Goal: Task Accomplishment & Management: Complete application form

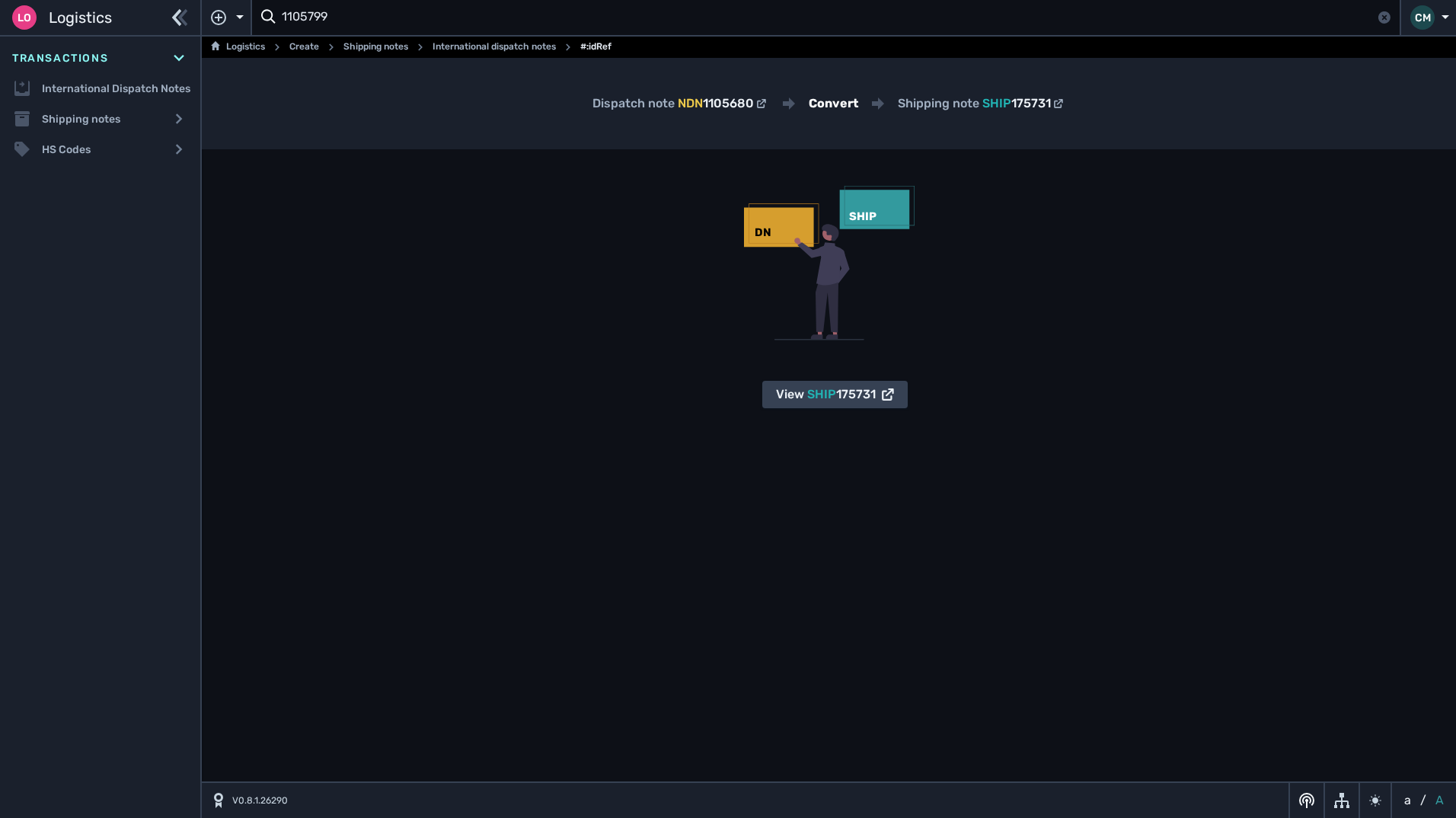
type input "1105799"
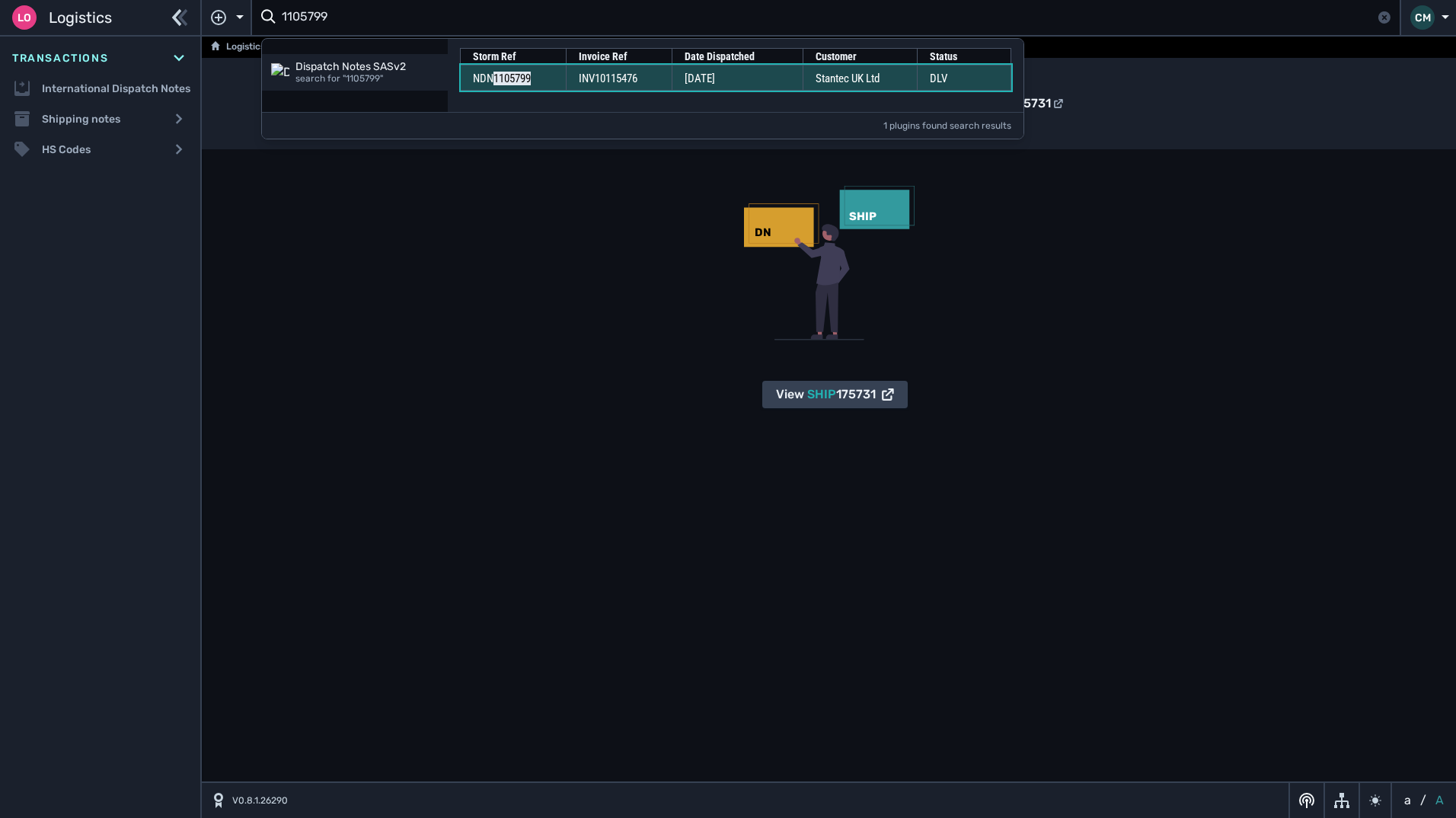
click at [837, 69] on td "Stantec UK Ltd" at bounding box center [859, 78] width 115 height 26
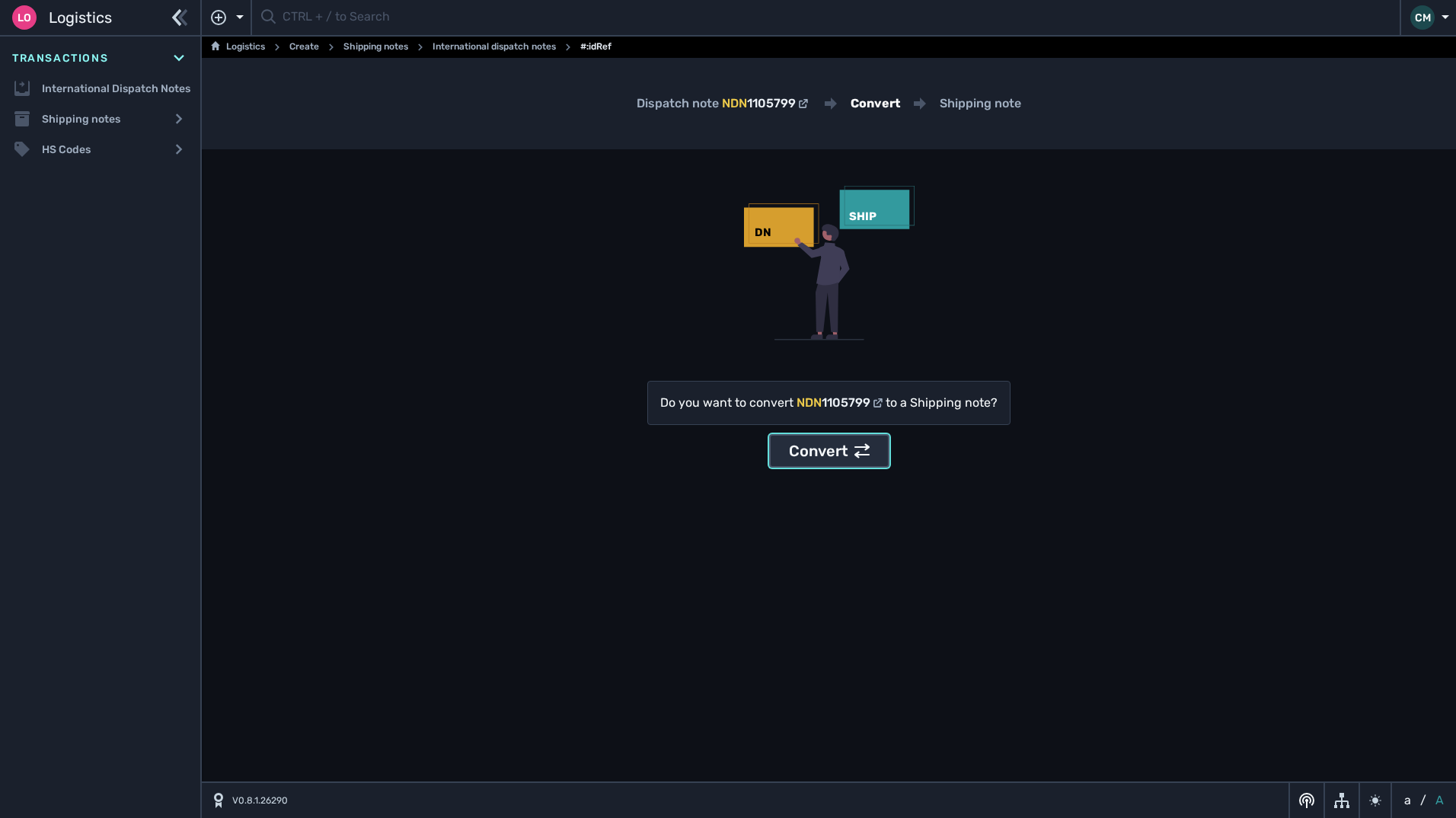
click at [837, 455] on div "Convert" at bounding box center [828, 450] width 81 height 23
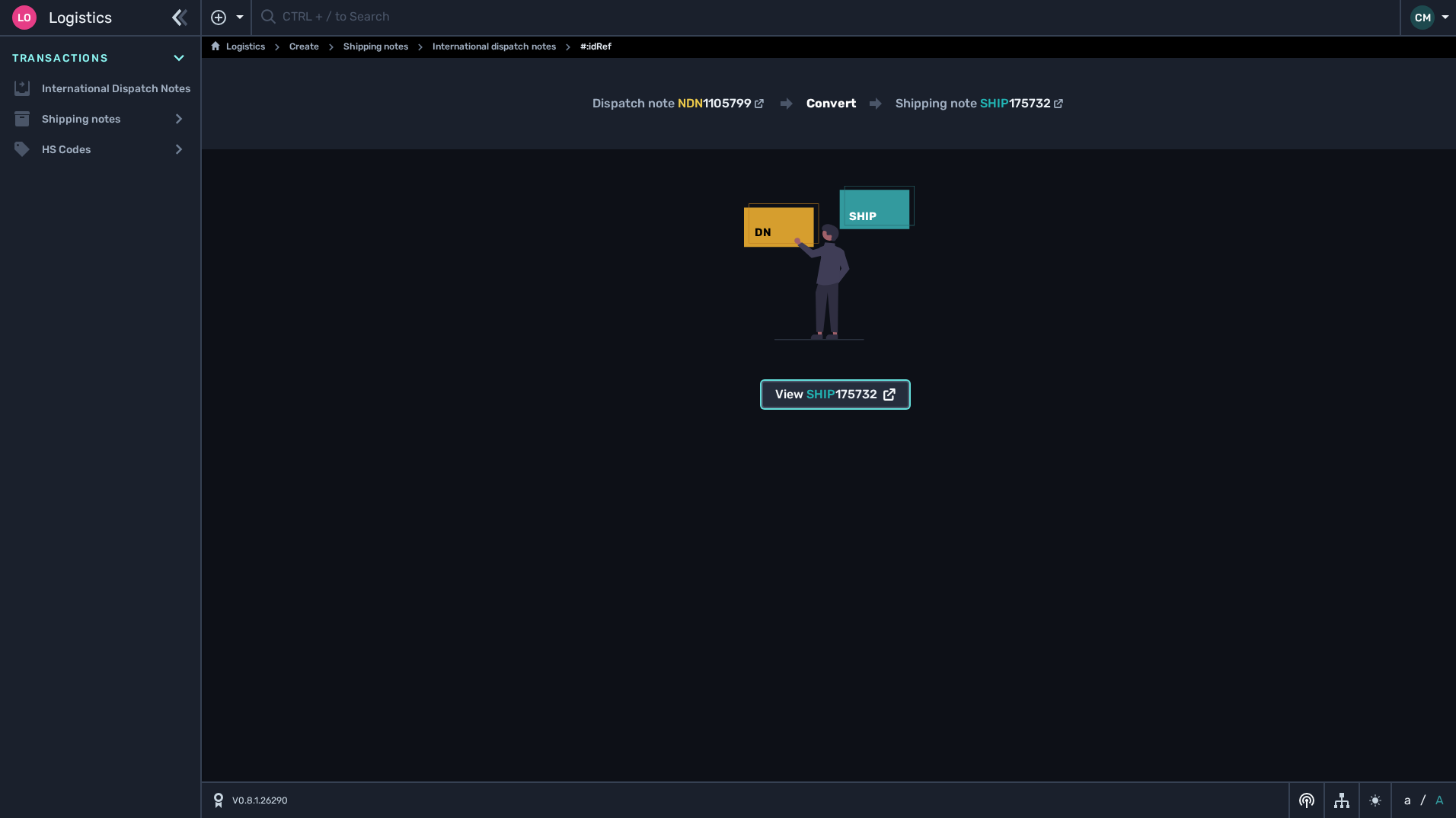
click at [845, 398] on span "175732" at bounding box center [856, 394] width 42 height 15
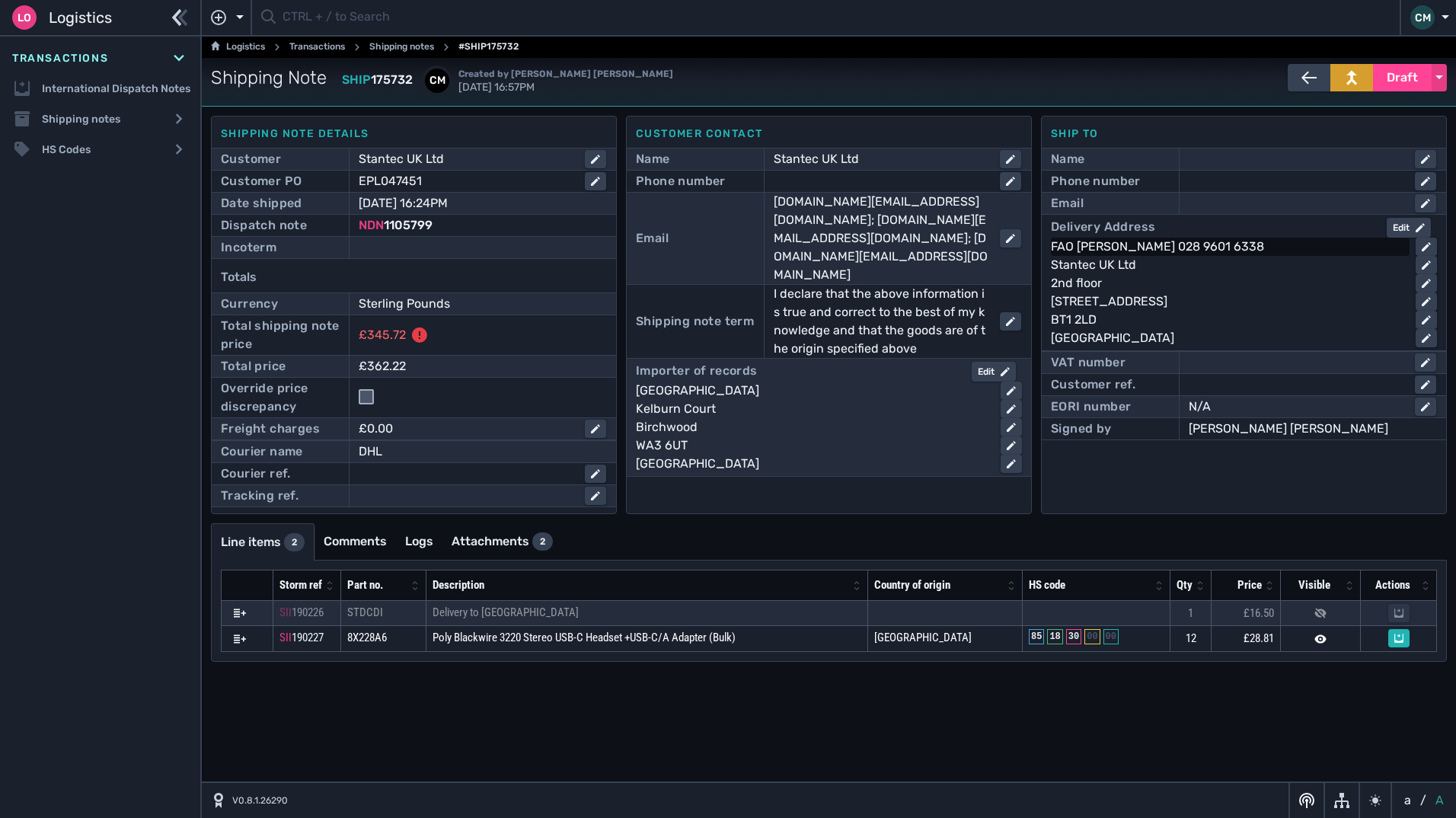
click at [1124, 240] on div "FAO J WALLACE 028 9601 6338" at bounding box center [1227, 246] width 353 height 18
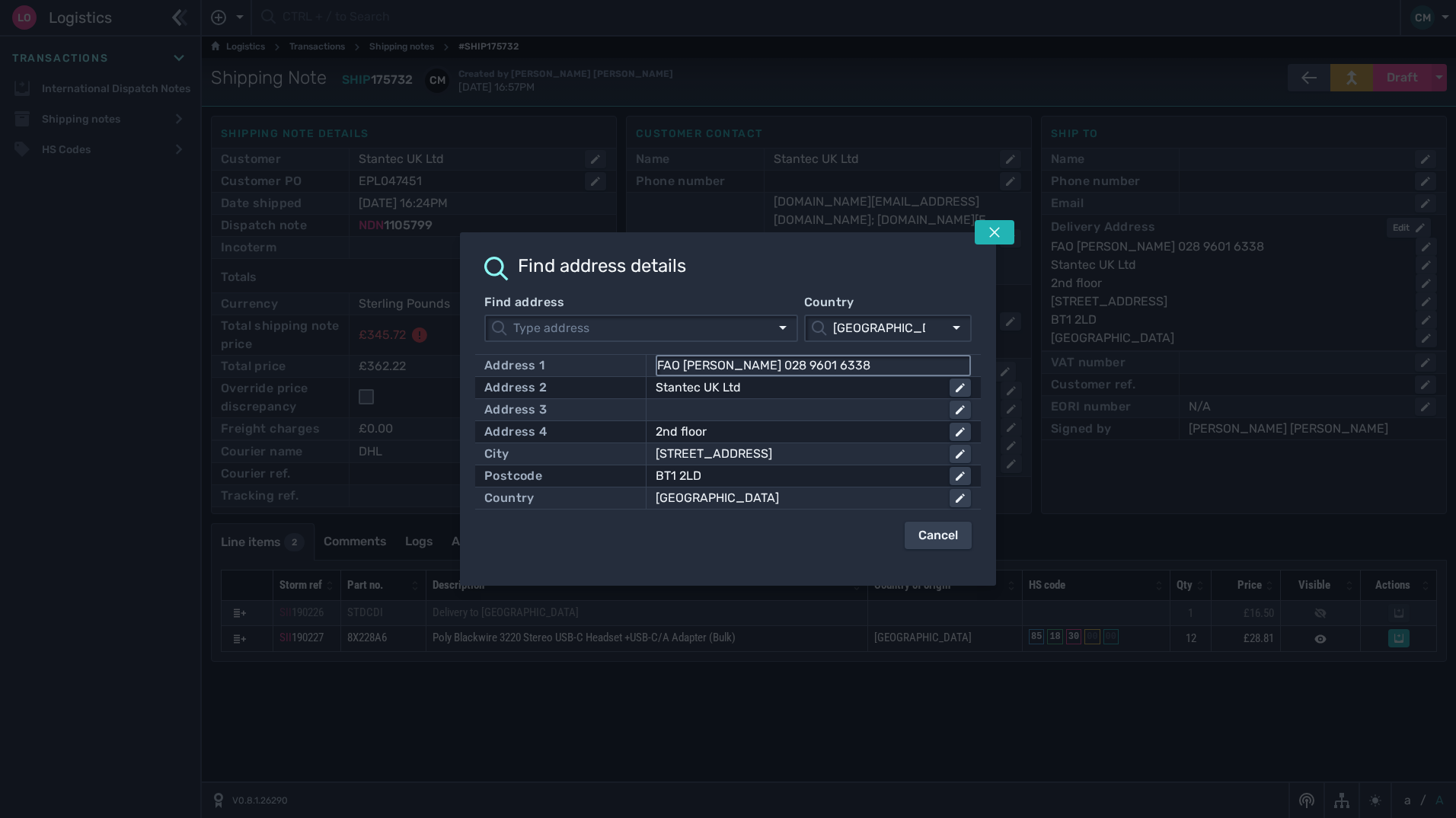
drag, startPoint x: 748, startPoint y: 366, endPoint x: 682, endPoint y: 363, distance: 66.1
click at [682, 363] on input "FAO J WALLACE 028 9601 6338" at bounding box center [812, 366] width 312 height 18
click at [999, 235] on icon at bounding box center [994, 232] width 11 height 11
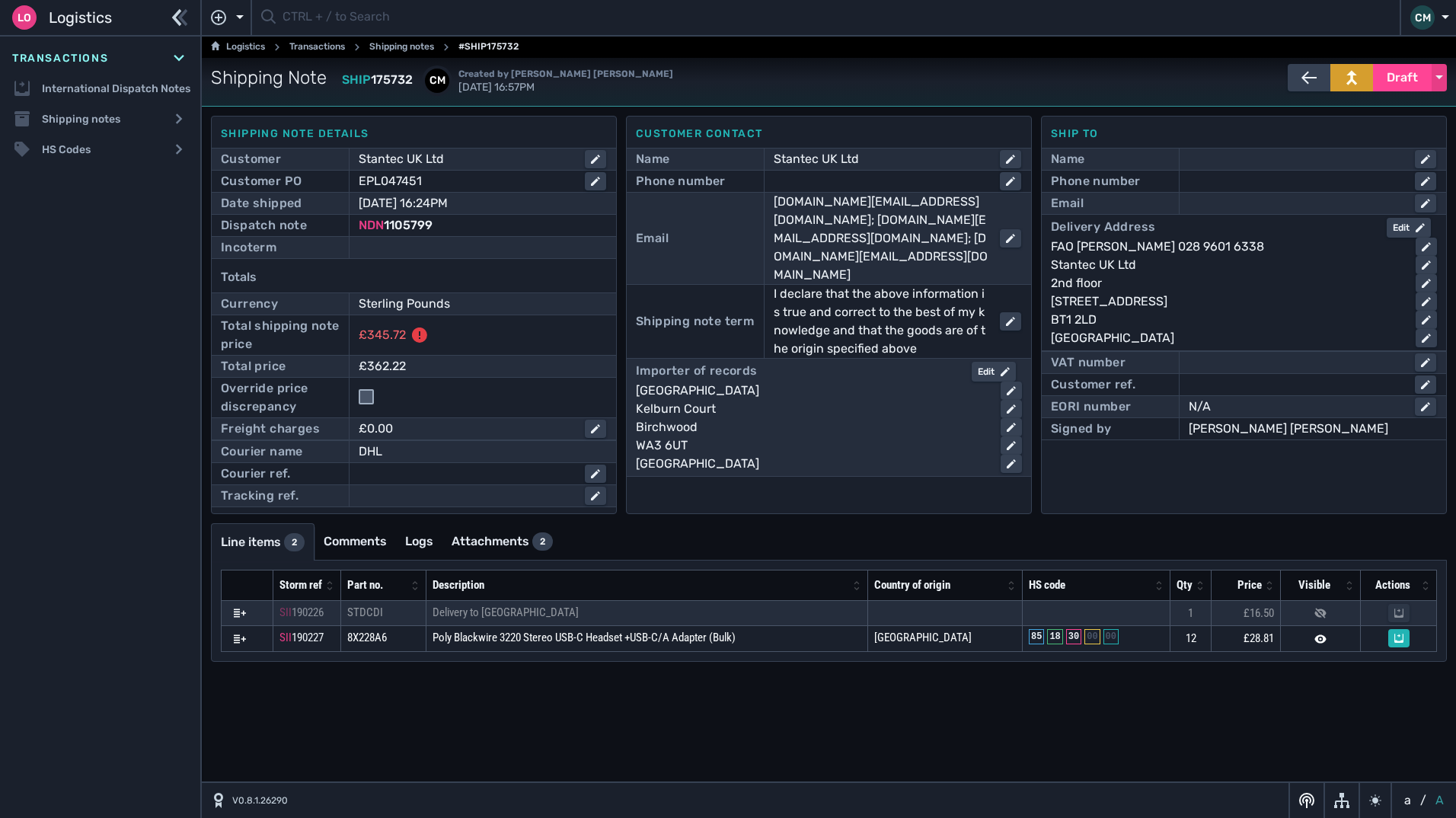
click at [1266, 148] on div "Name" at bounding box center [1243, 158] width 386 height 21
click at [1262, 159] on div at bounding box center [1299, 159] width 220 height 18
click at [1218, 157] on input "text" at bounding box center [1311, 159] width 244 height 18
paste input "J WALLACE"
type input "J WALLACE"
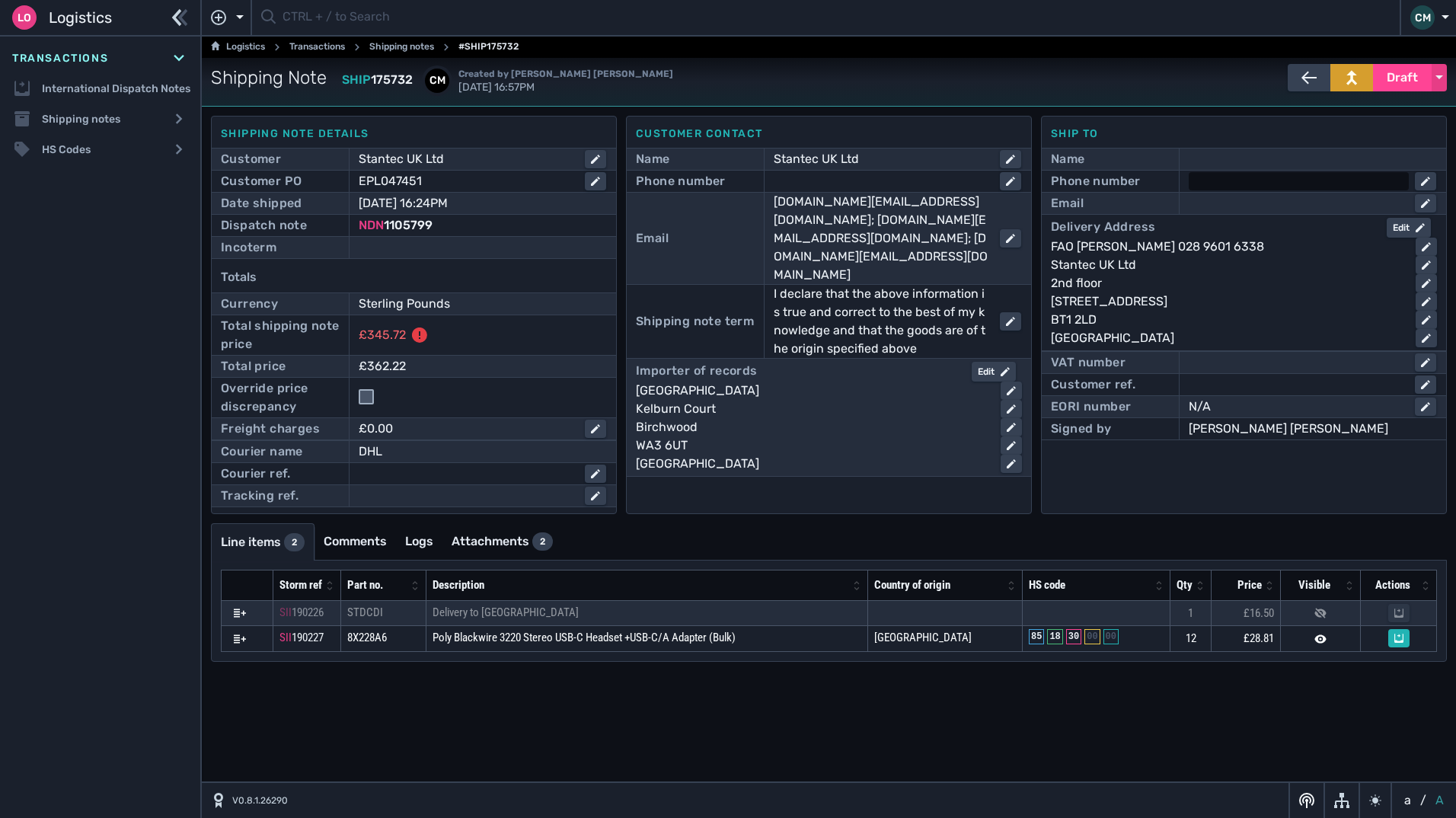
click at [1209, 188] on div at bounding box center [1299, 181] width 220 height 18
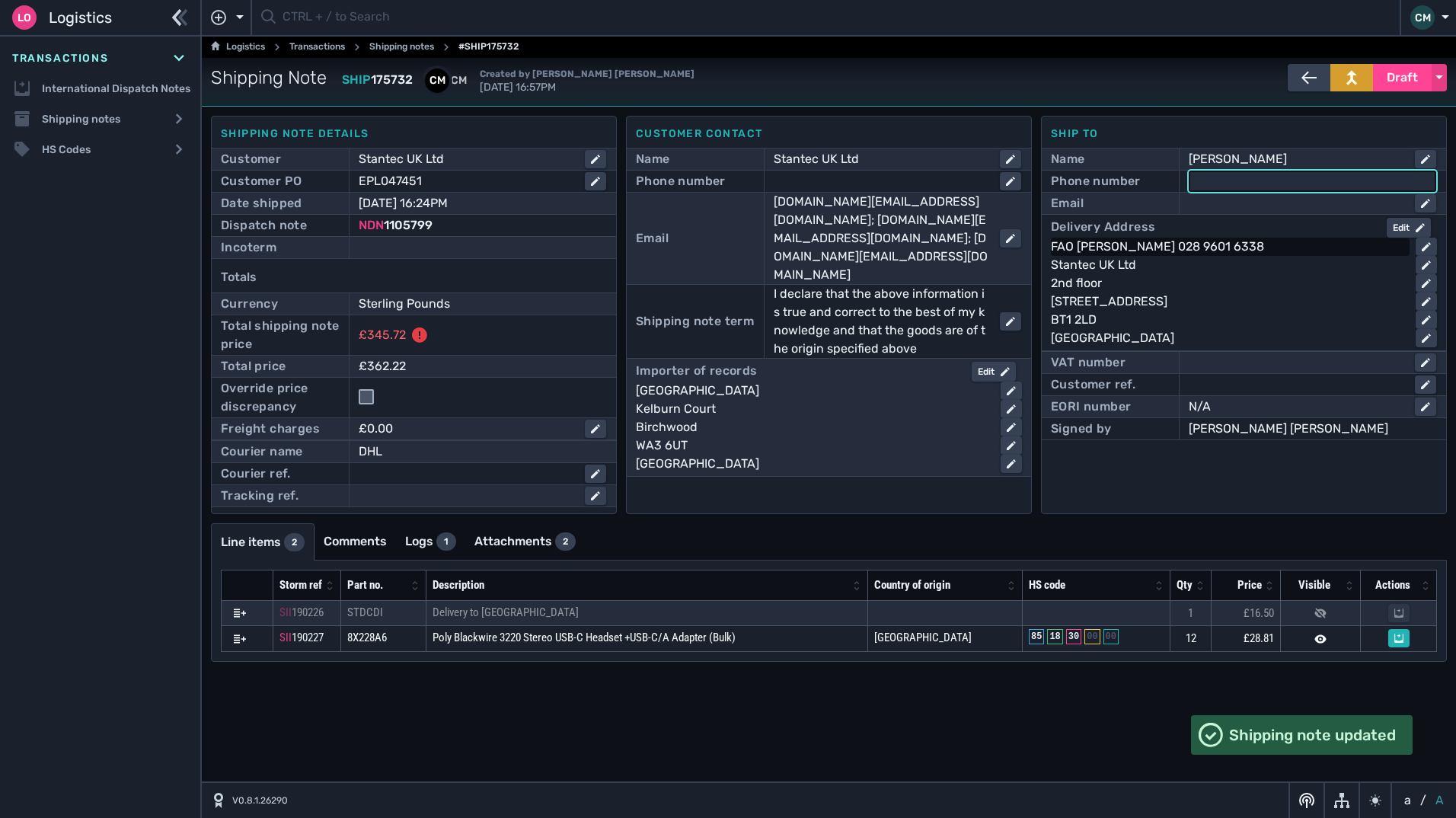
click at [1196, 250] on div "FAO J WALLACE 028 9601 6338" at bounding box center [1227, 246] width 353 height 18
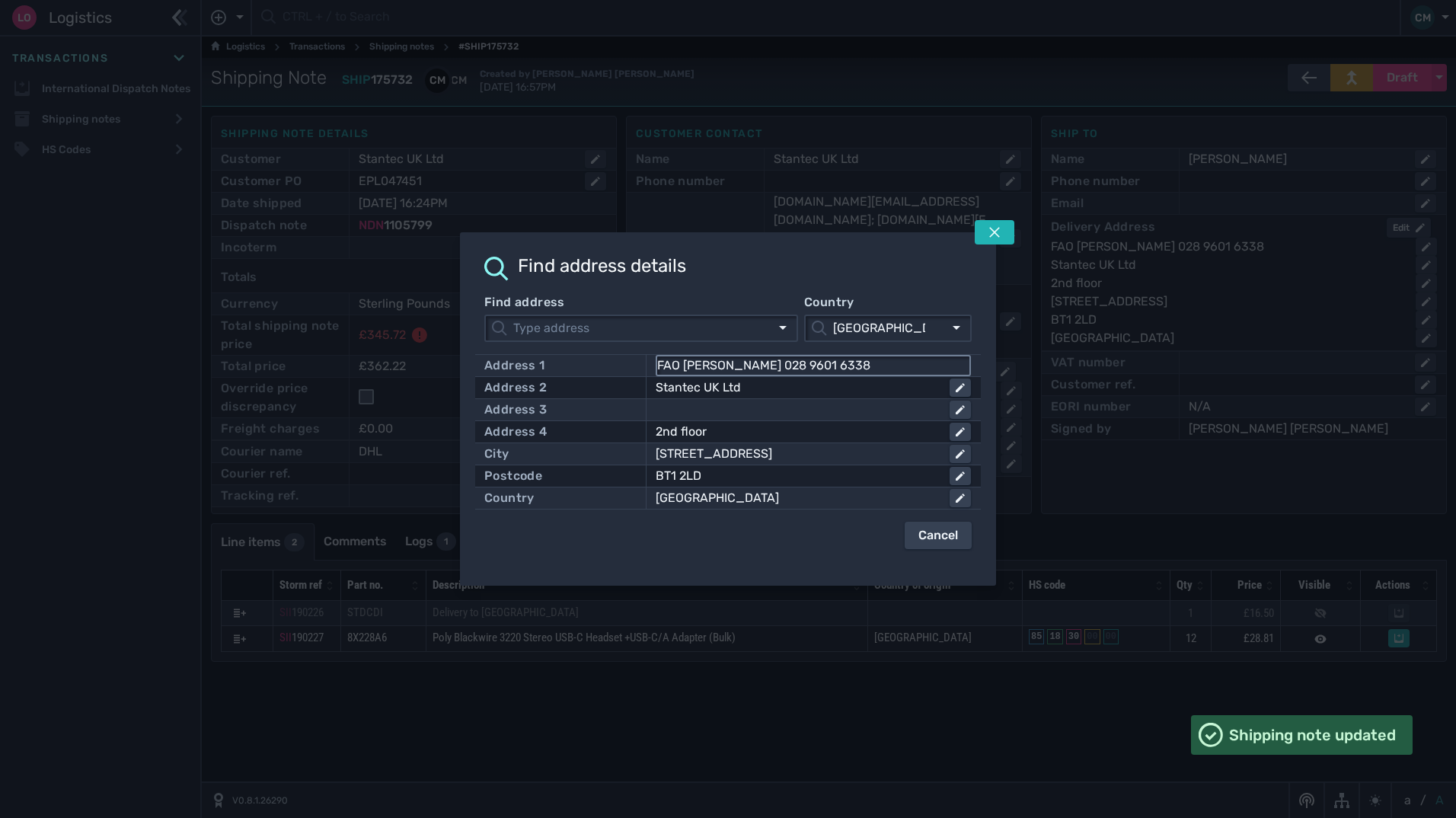
drag, startPoint x: 851, startPoint y: 365, endPoint x: 753, endPoint y: 361, distance: 98.1
click at [753, 361] on input "FAO J WALLACE 028 9601 6338" at bounding box center [812, 366] width 312 height 18
click at [999, 243] on button at bounding box center [995, 232] width 40 height 24
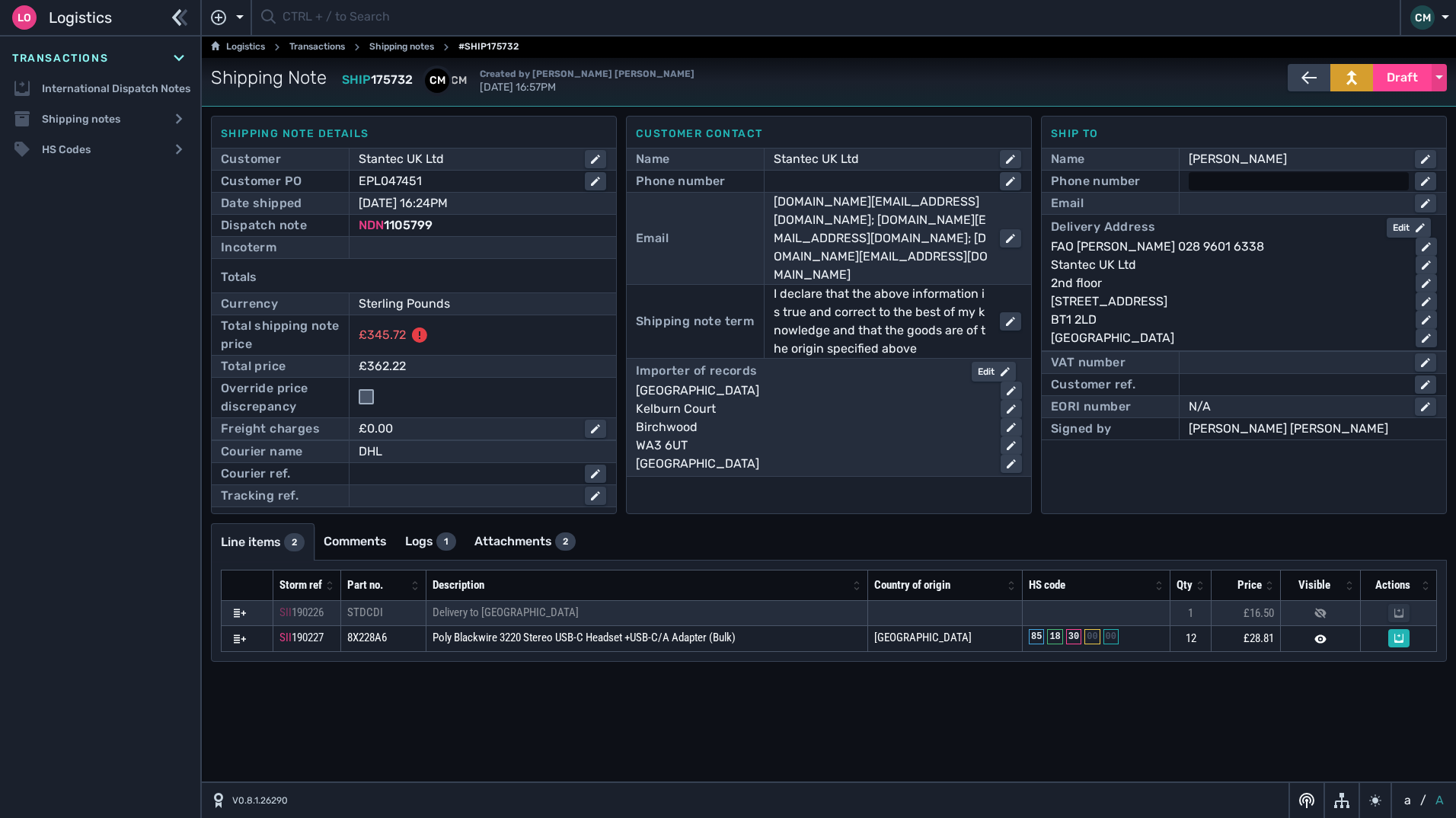
click at [1226, 175] on div at bounding box center [1299, 181] width 220 height 18
paste input "028 9601 6338"
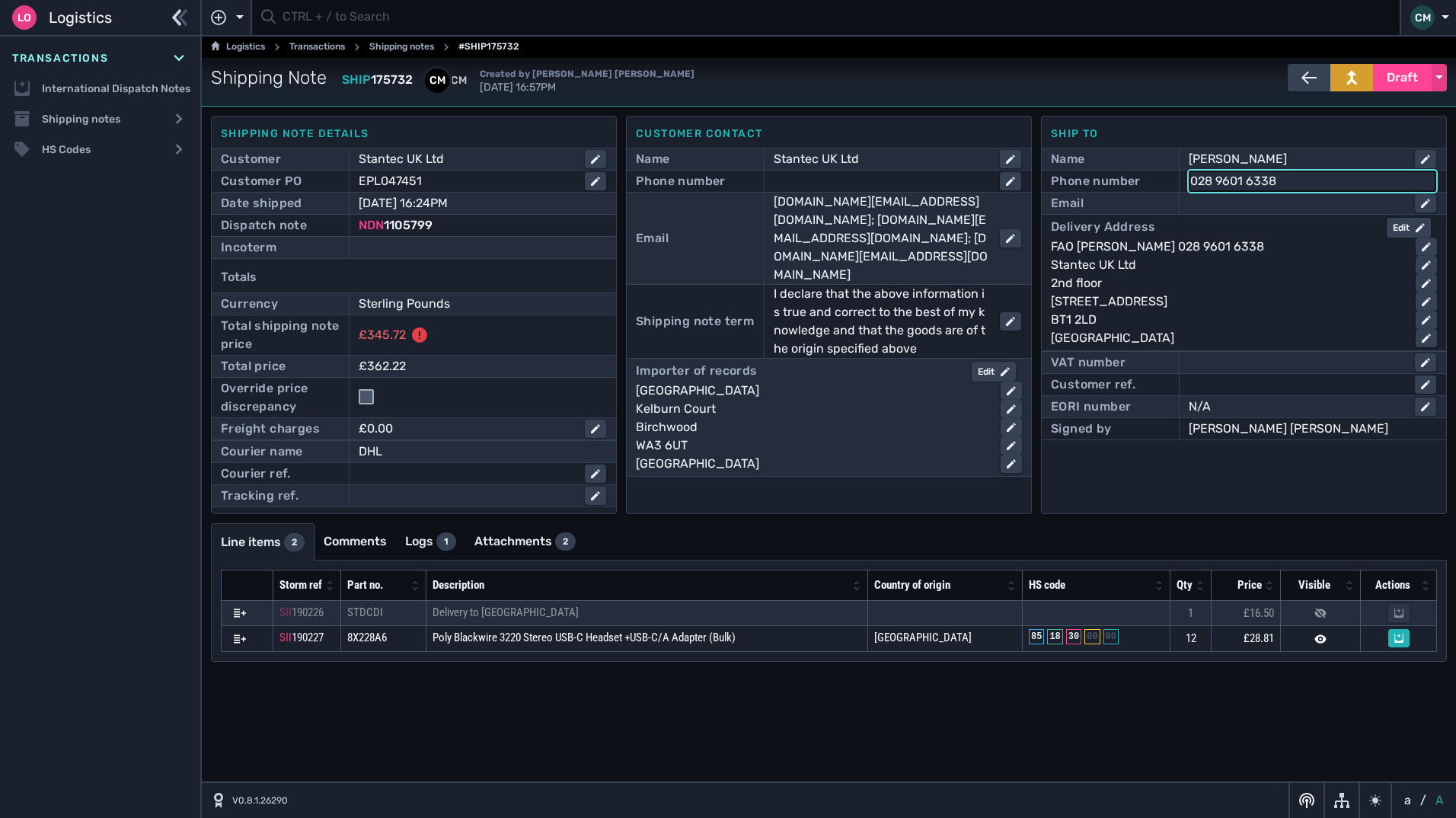
type input "028 9601 6338"
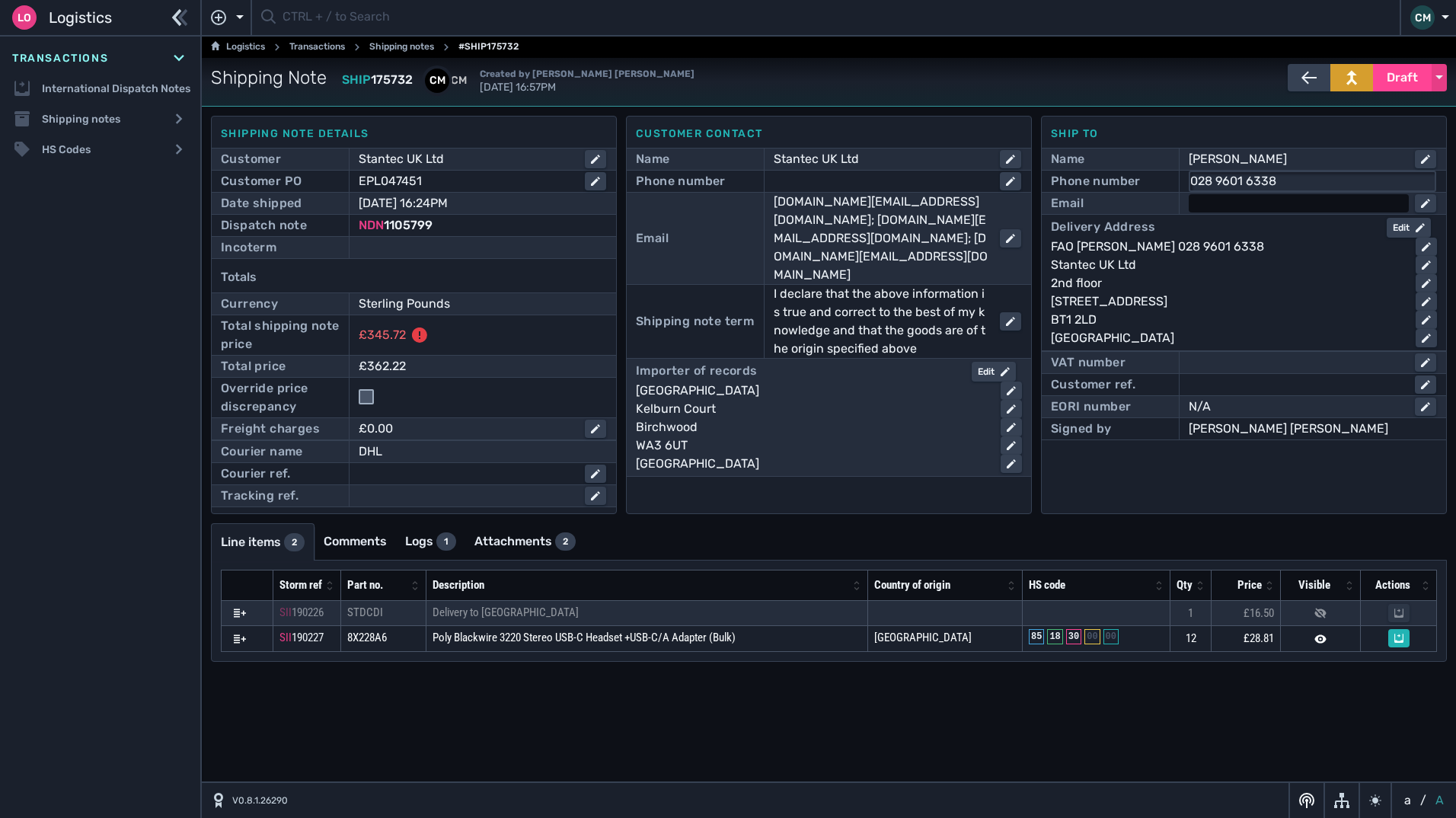
click at [1255, 201] on div at bounding box center [1299, 203] width 220 height 18
click at [1253, 205] on input "text" at bounding box center [1311, 203] width 244 height 18
paste input "mark.carlisle@stantec.com"
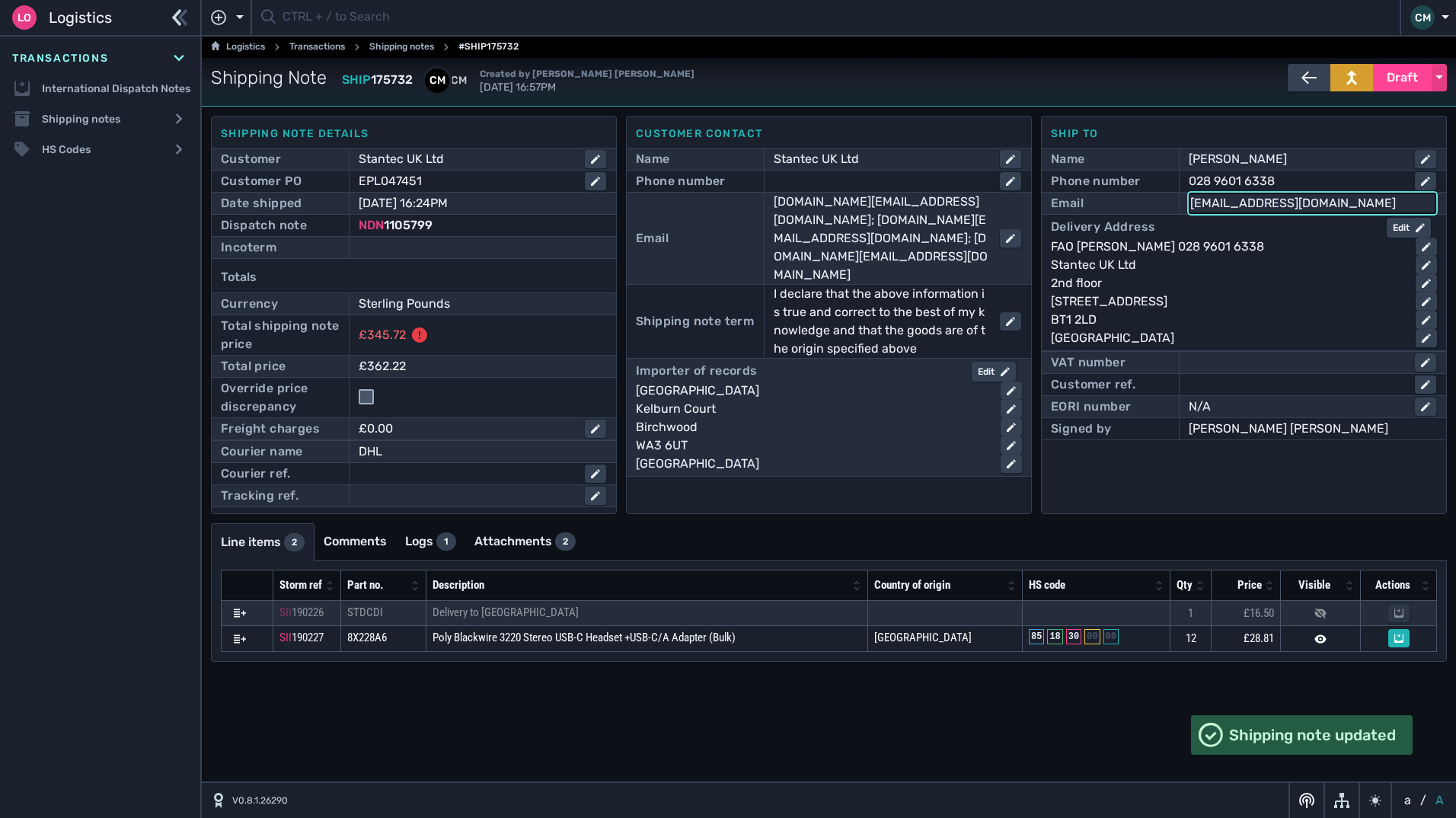
type input "mark.carlisle@stantec.com"
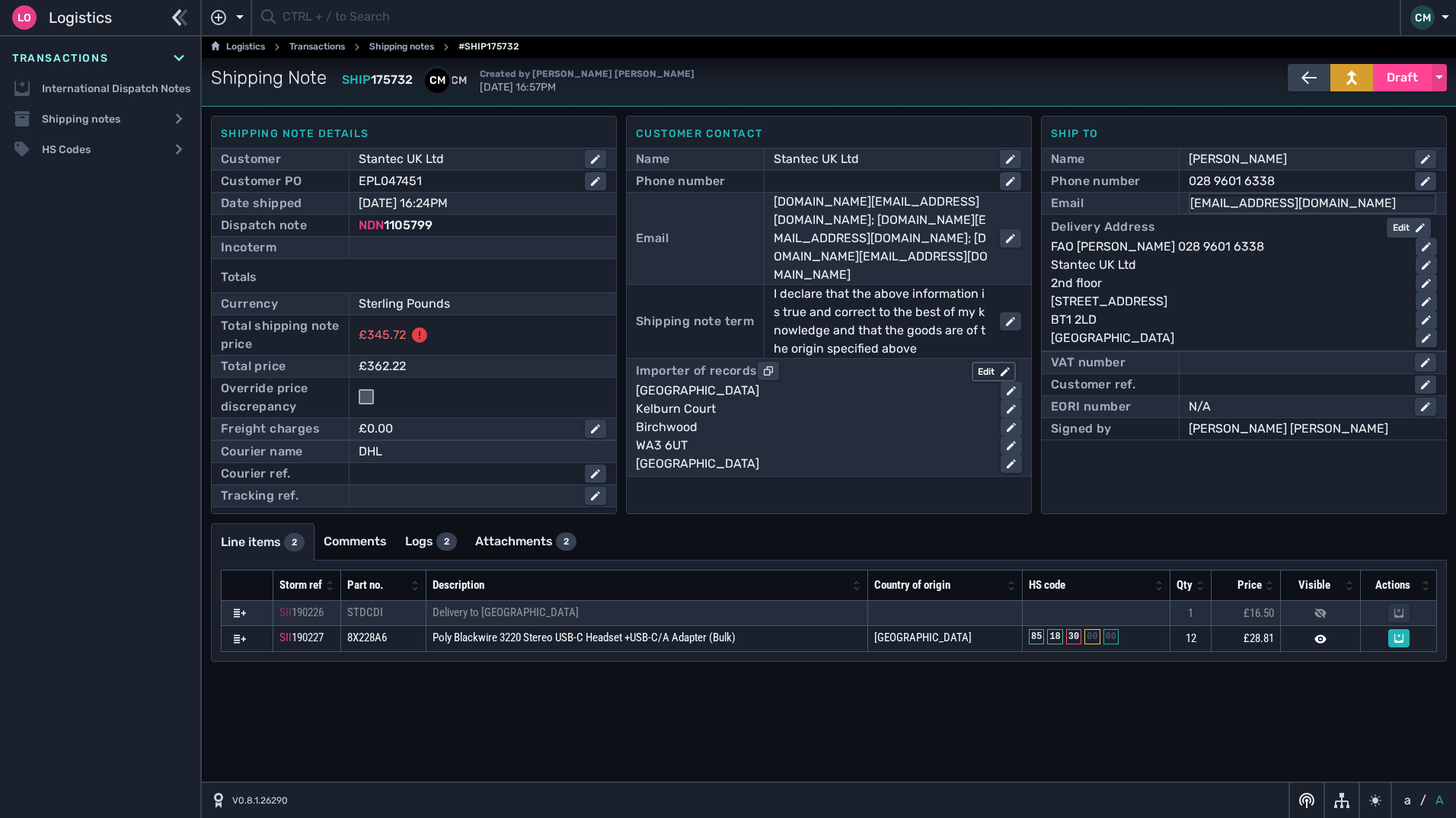
click at [1000, 365] on div "Edit" at bounding box center [994, 372] width 32 height 14
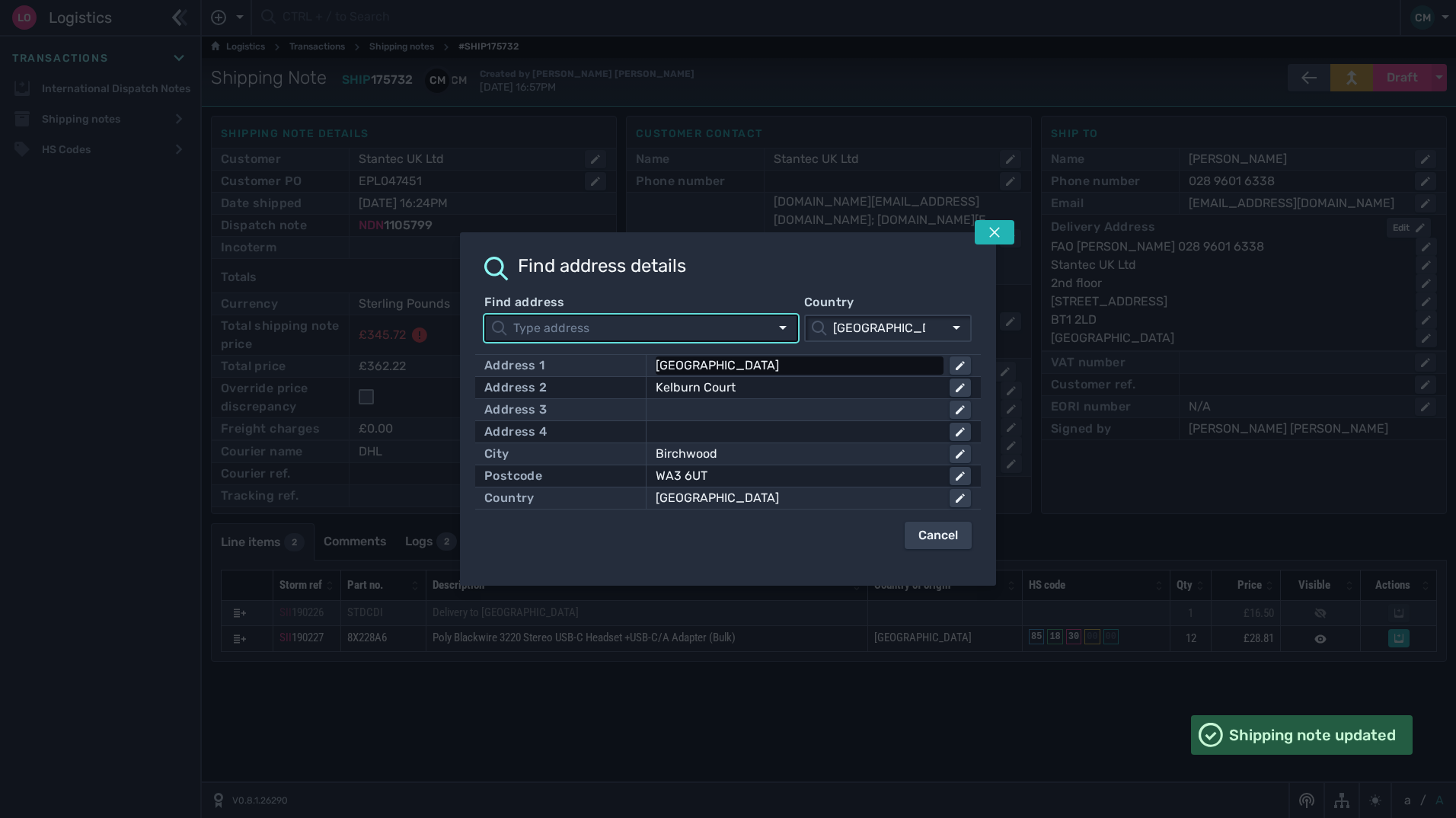
click at [834, 364] on div "Stantec House" at bounding box center [796, 366] width 282 height 18
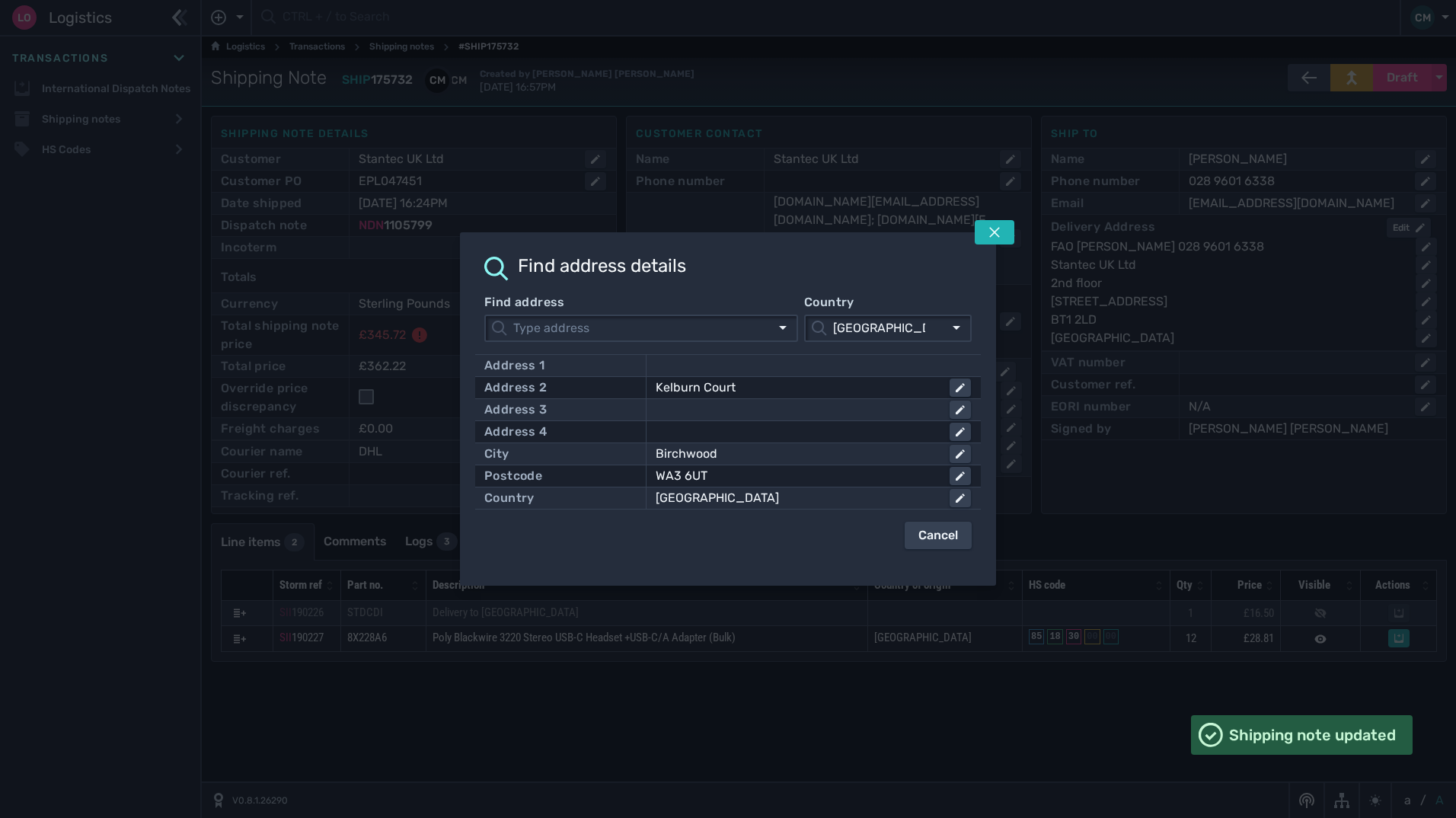
click at [834, 364] on input "Stantec House" at bounding box center [812, 366] width 312 height 18
click button at bounding box center [960, 388] width 21 height 18
type input "Kelburn Cour"
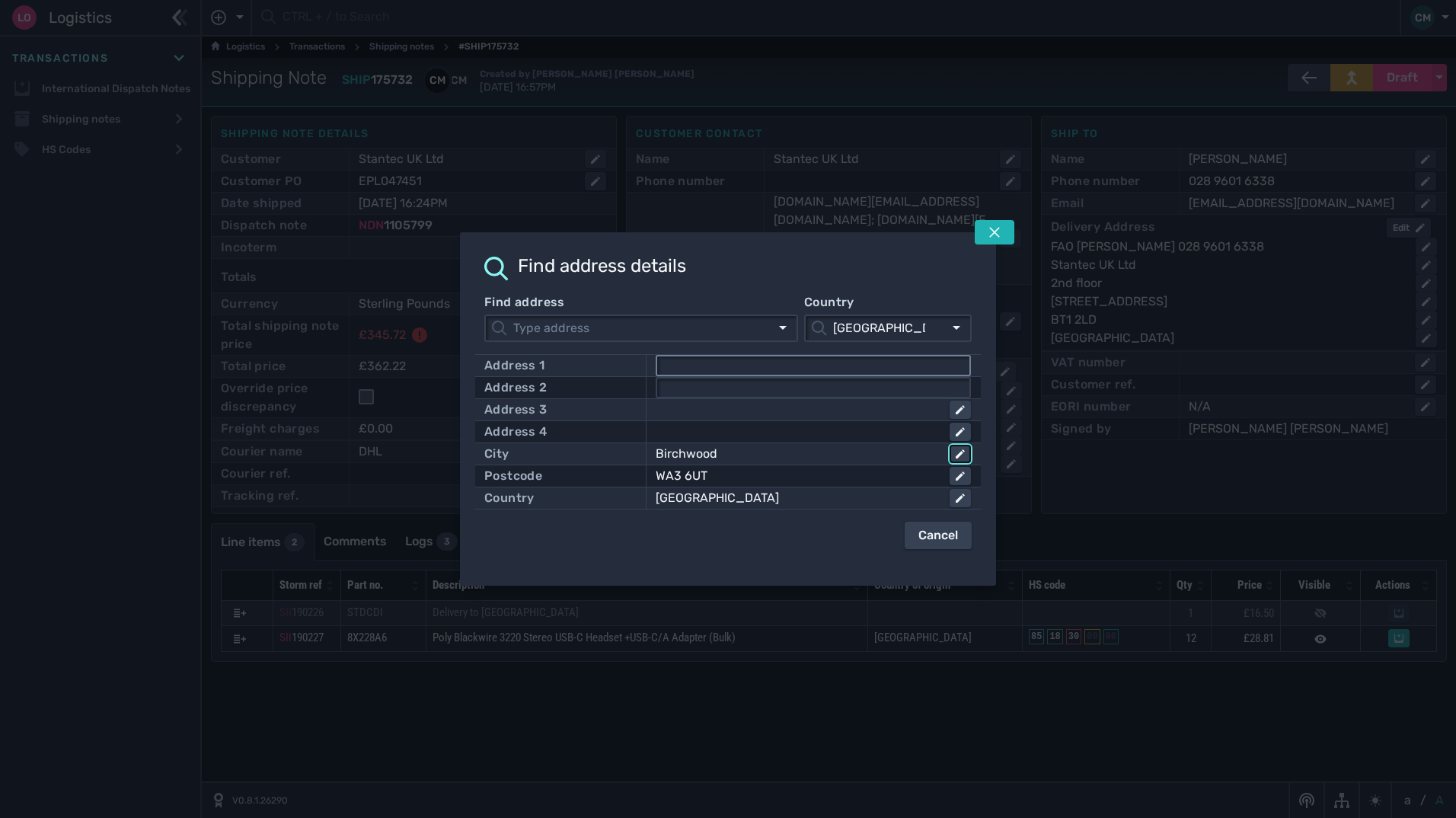
click button at bounding box center [960, 453] width 21 height 18
click button "submit" at bounding box center [0, 0] width 0 height 0
click at [779, 470] on div "WA3 6UT" at bounding box center [796, 475] width 282 height 18
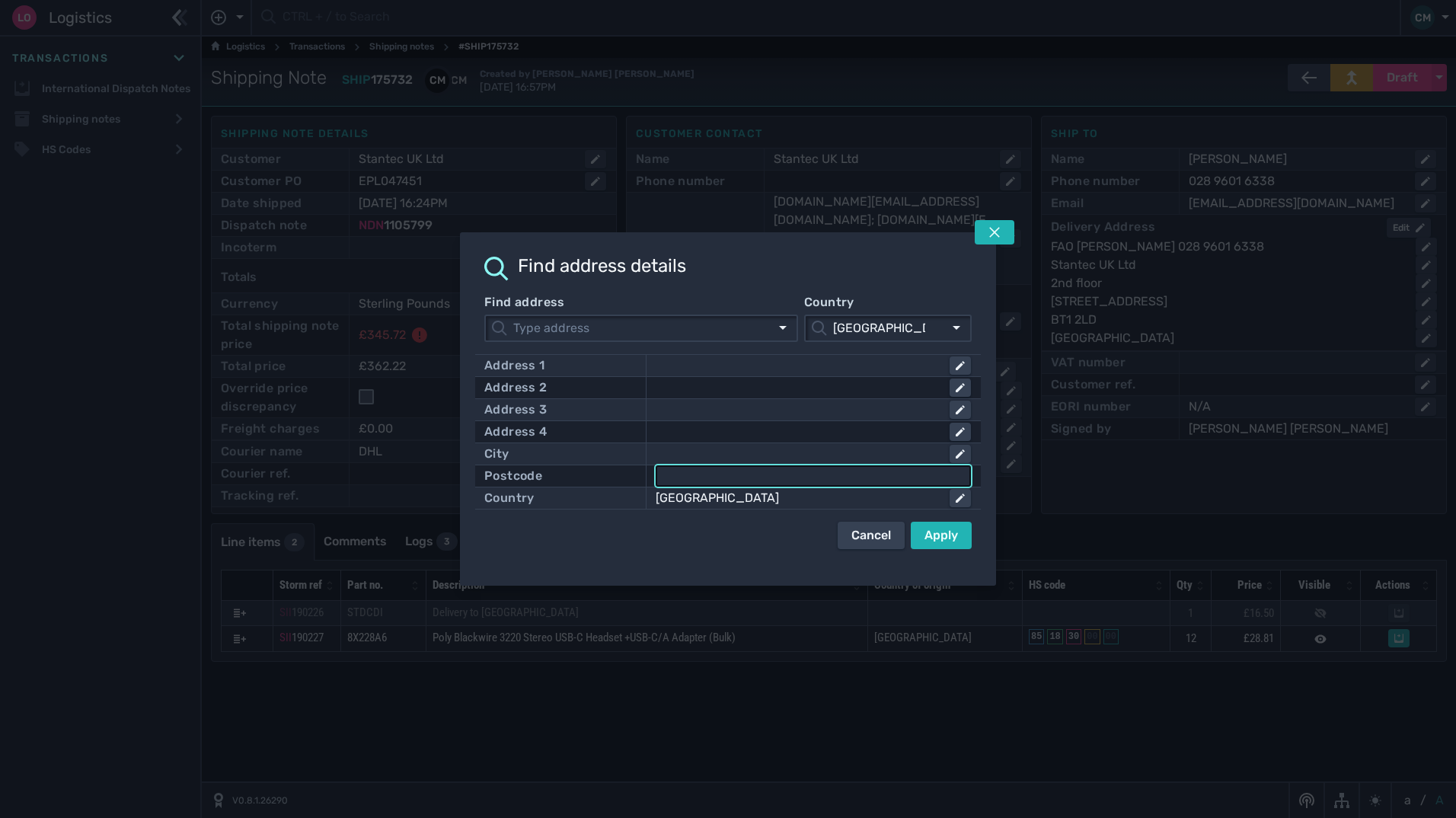
drag, startPoint x: 922, startPoint y: 537, endPoint x: 914, endPoint y: 539, distance: 8.2
click at [921, 537] on button "Apply" at bounding box center [941, 535] width 61 height 28
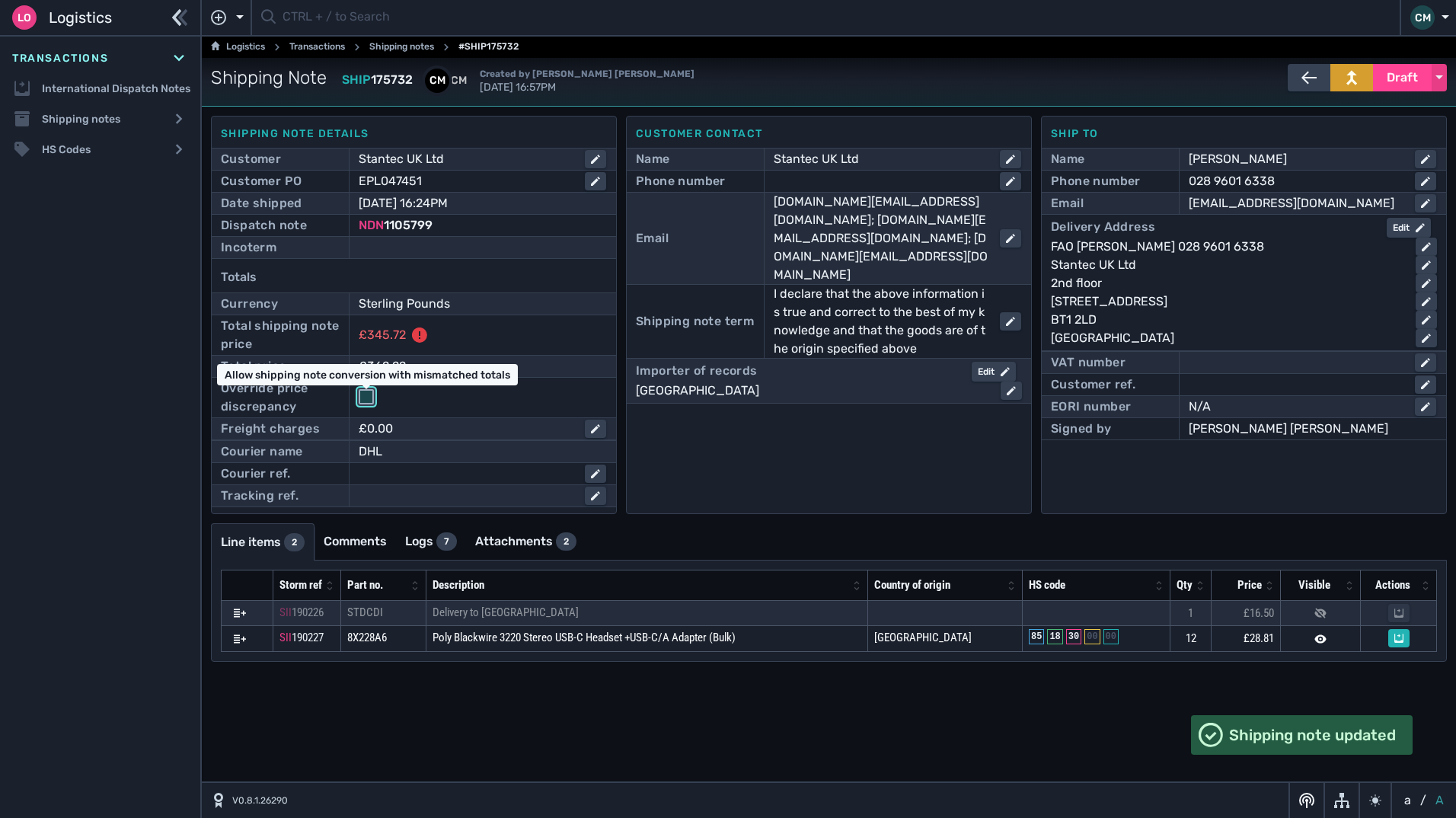
click at [367, 395] on input "checkbox" at bounding box center [366, 396] width 15 height 15
checkbox input "true"
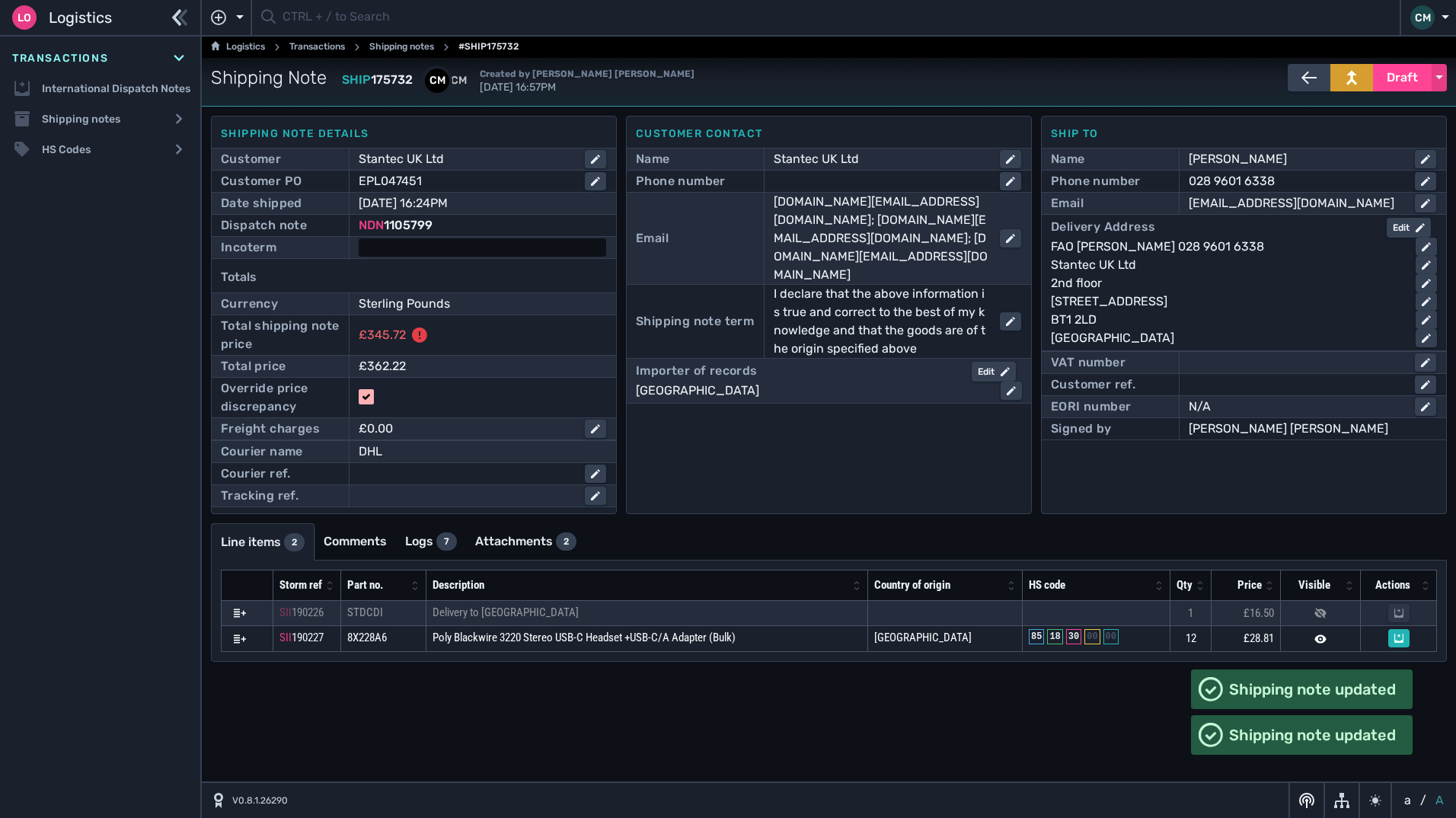
click at [426, 242] on div at bounding box center [482, 247] width 247 height 18
click at [425, 246] on select "- Ex Works - EXW Free Carrier - FCA Carriage Paid To - CPT Carriage Insurance P…" at bounding box center [481, 248] width 244 height 21
select select "[object Object]"
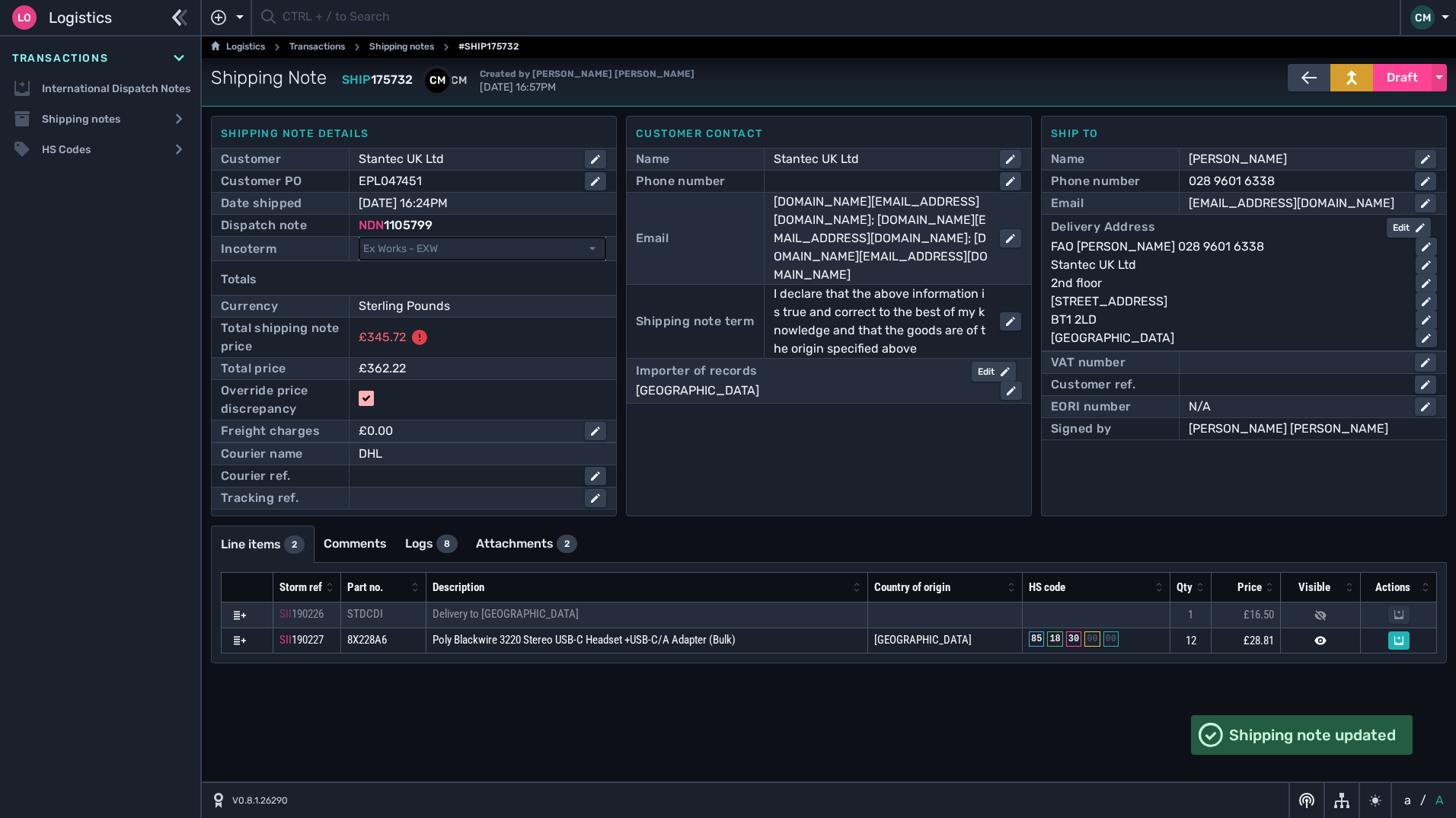
click at [360, 238] on select "- Ex Works - EXW Free Carrier - FCA Carriage Paid To - CPT Carriage Insurance P…" at bounding box center [481, 248] width 244 height 21
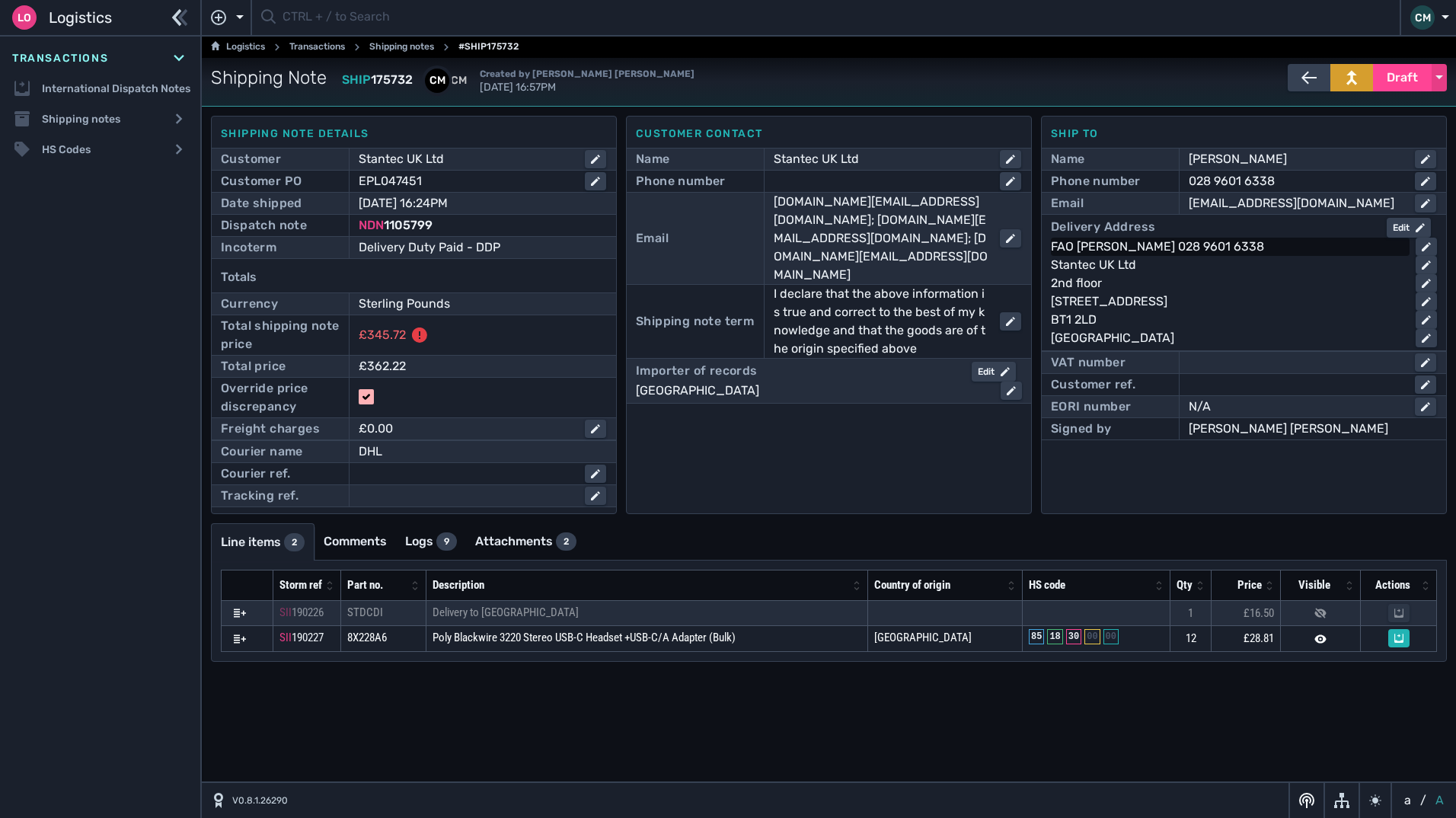
click at [1134, 250] on div "FAO J WALLACE 028 9601 6338" at bounding box center [1227, 246] width 353 height 18
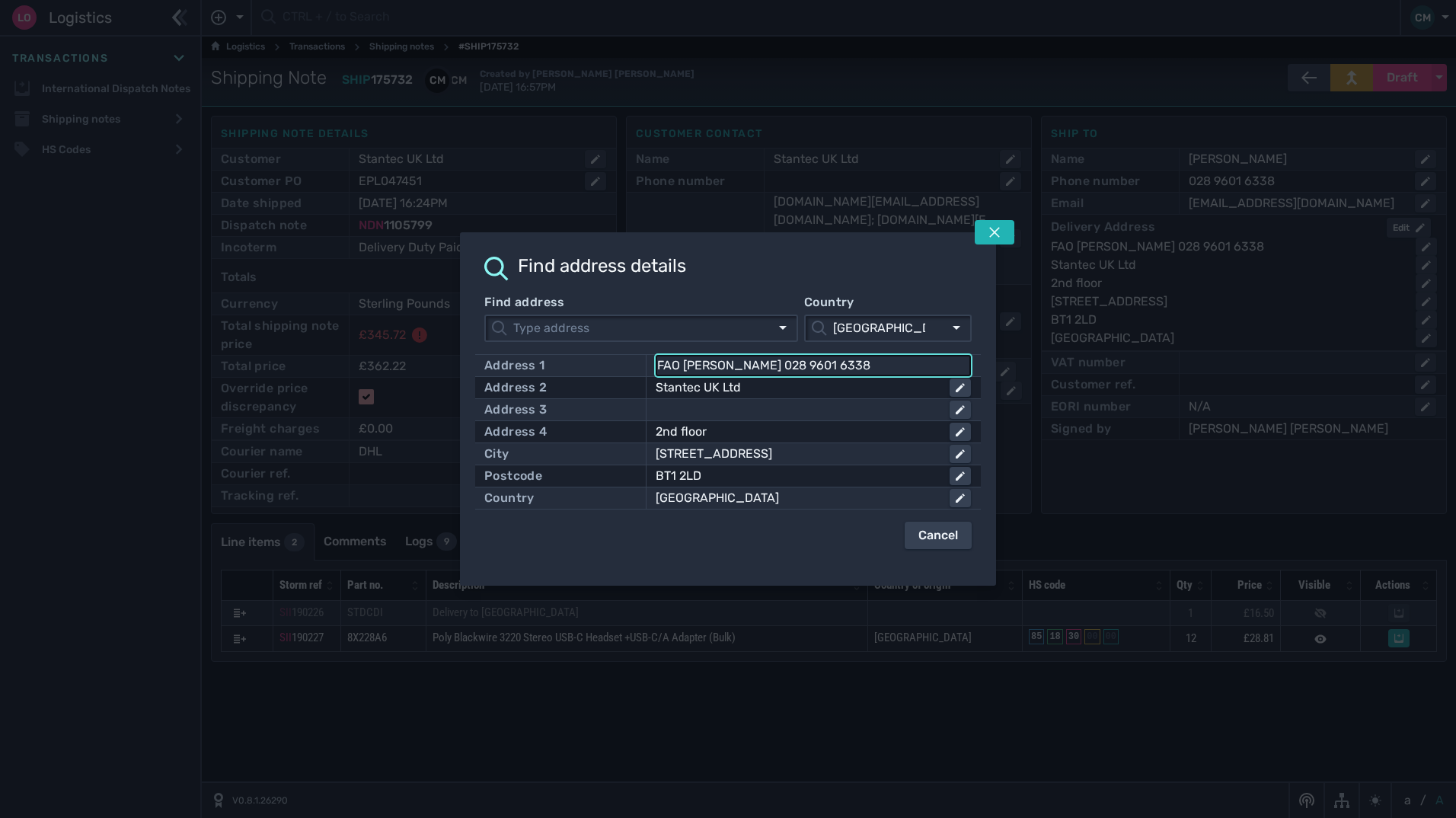
drag, startPoint x: 740, startPoint y: 369, endPoint x: 647, endPoint y: 365, distance: 93.1
click at [647, 365] on div "FAO J WALLACE 028 9601 6338" at bounding box center [808, 365] width 325 height 21
click at [764, 386] on div "Stantec UK Ltd" at bounding box center [796, 388] width 282 height 18
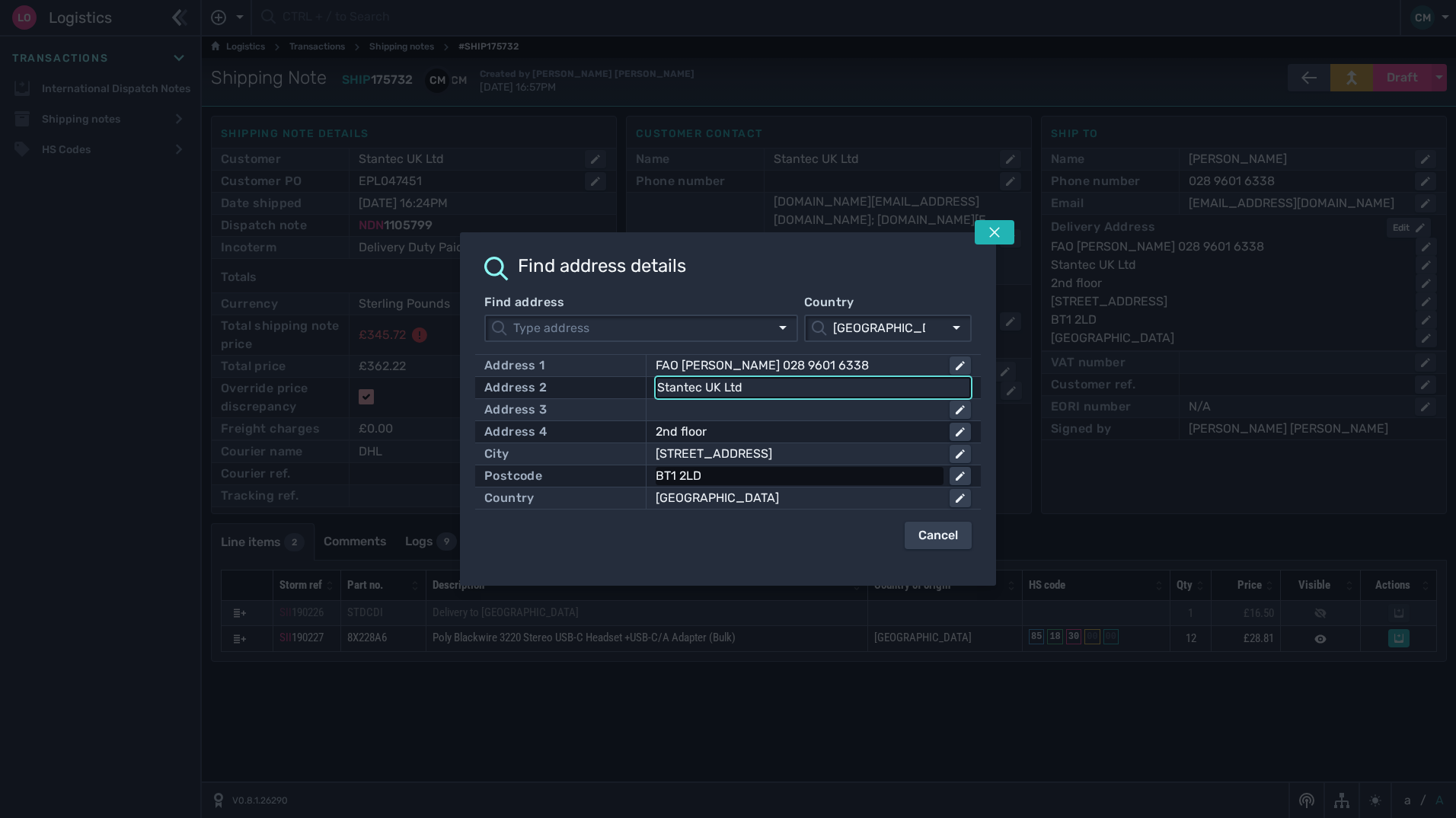
click at [748, 479] on div "BT1 2LD" at bounding box center [796, 475] width 282 height 18
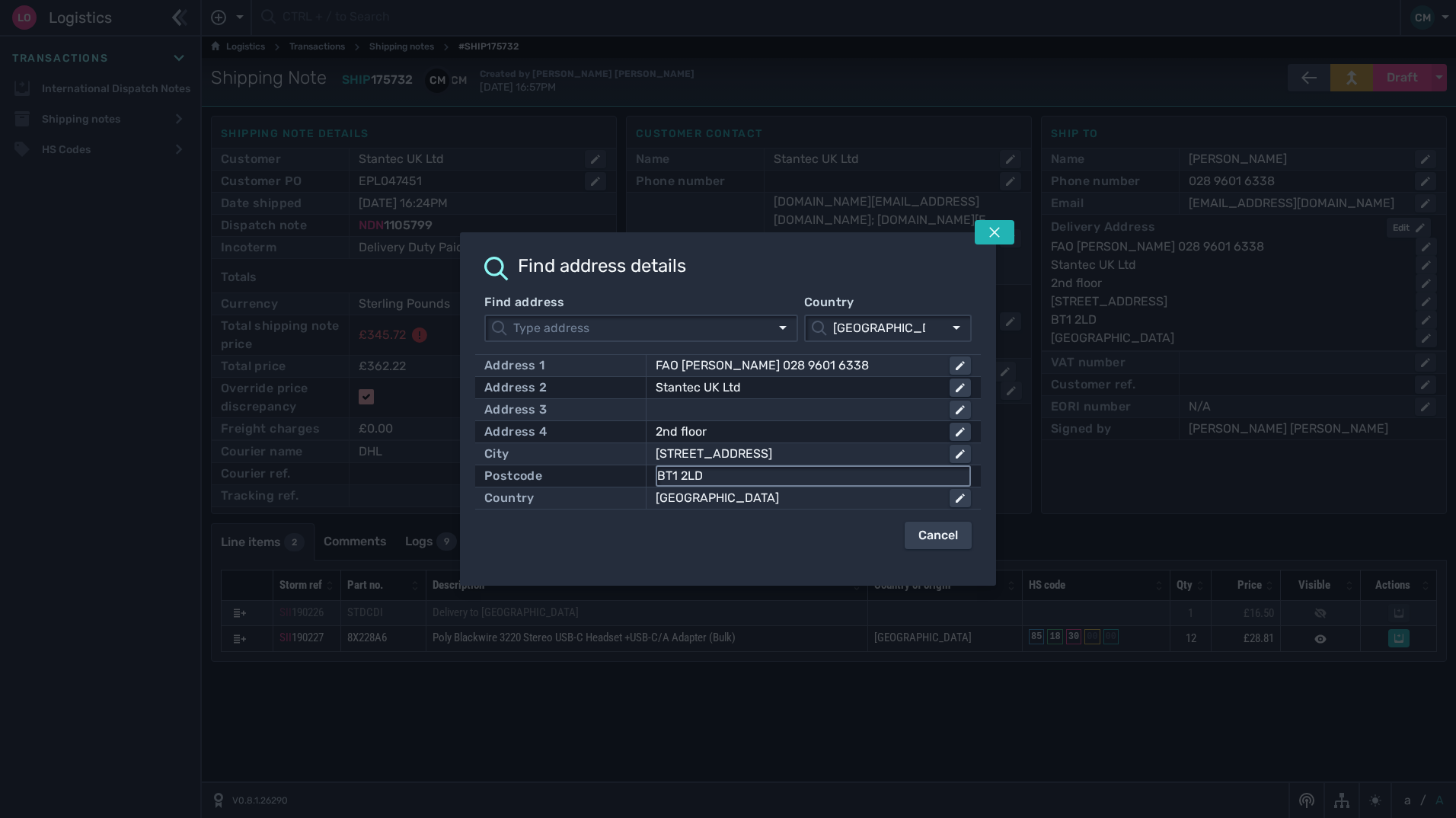
click at [742, 479] on input "BT1 2LD" at bounding box center [812, 475] width 312 height 18
click at [723, 426] on div "2nd floor" at bounding box center [796, 431] width 282 height 18
click at [727, 426] on input "2nd floor" at bounding box center [812, 431] width 312 height 18
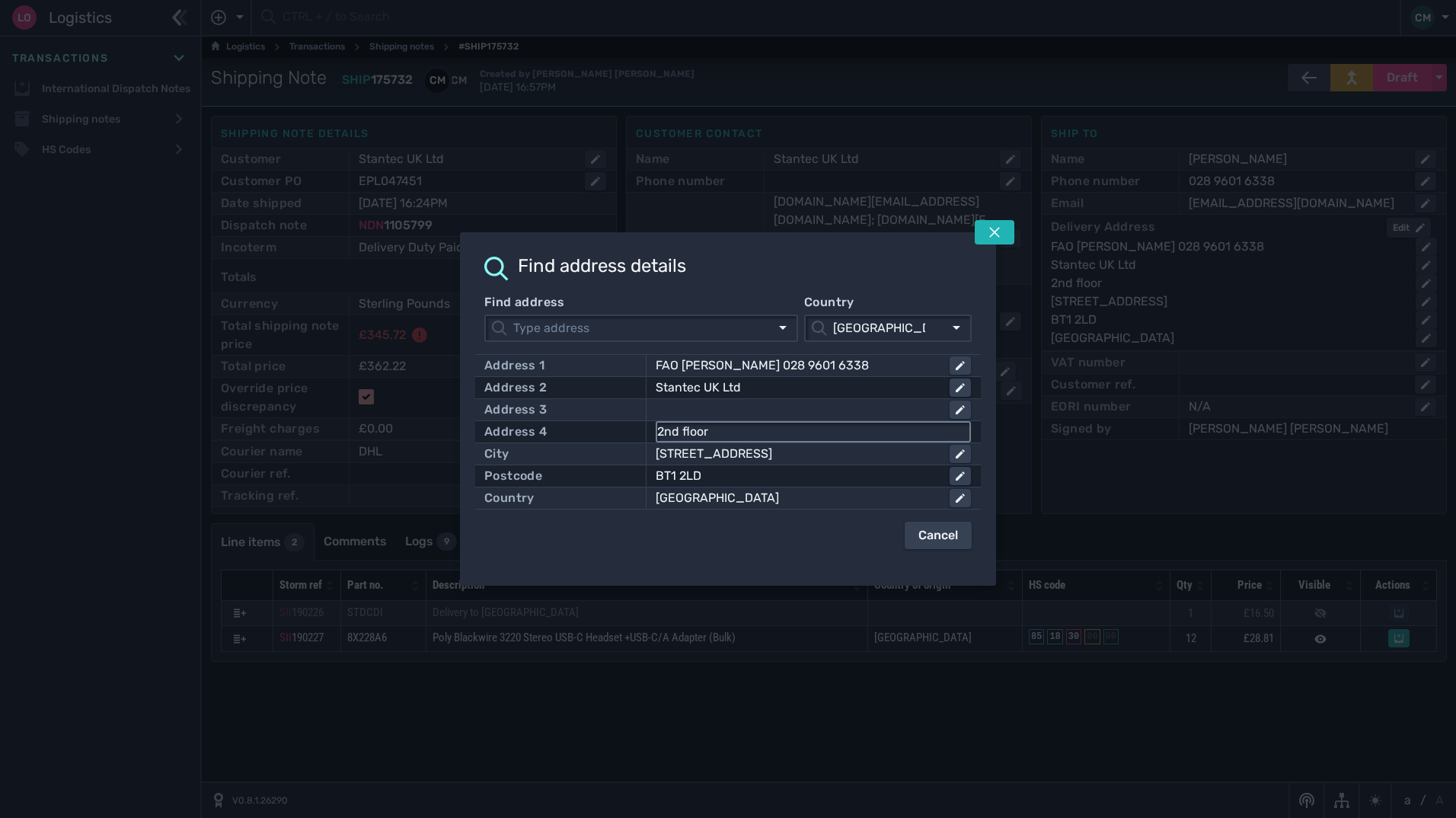
click at [727, 426] on input "2nd floor" at bounding box center [812, 431] width 312 height 18
click at [743, 390] on div "Stantec UK Ltd" at bounding box center [796, 388] width 282 height 18
click at [763, 389] on input "Stantec UK Ltd" at bounding box center [812, 388] width 312 height 18
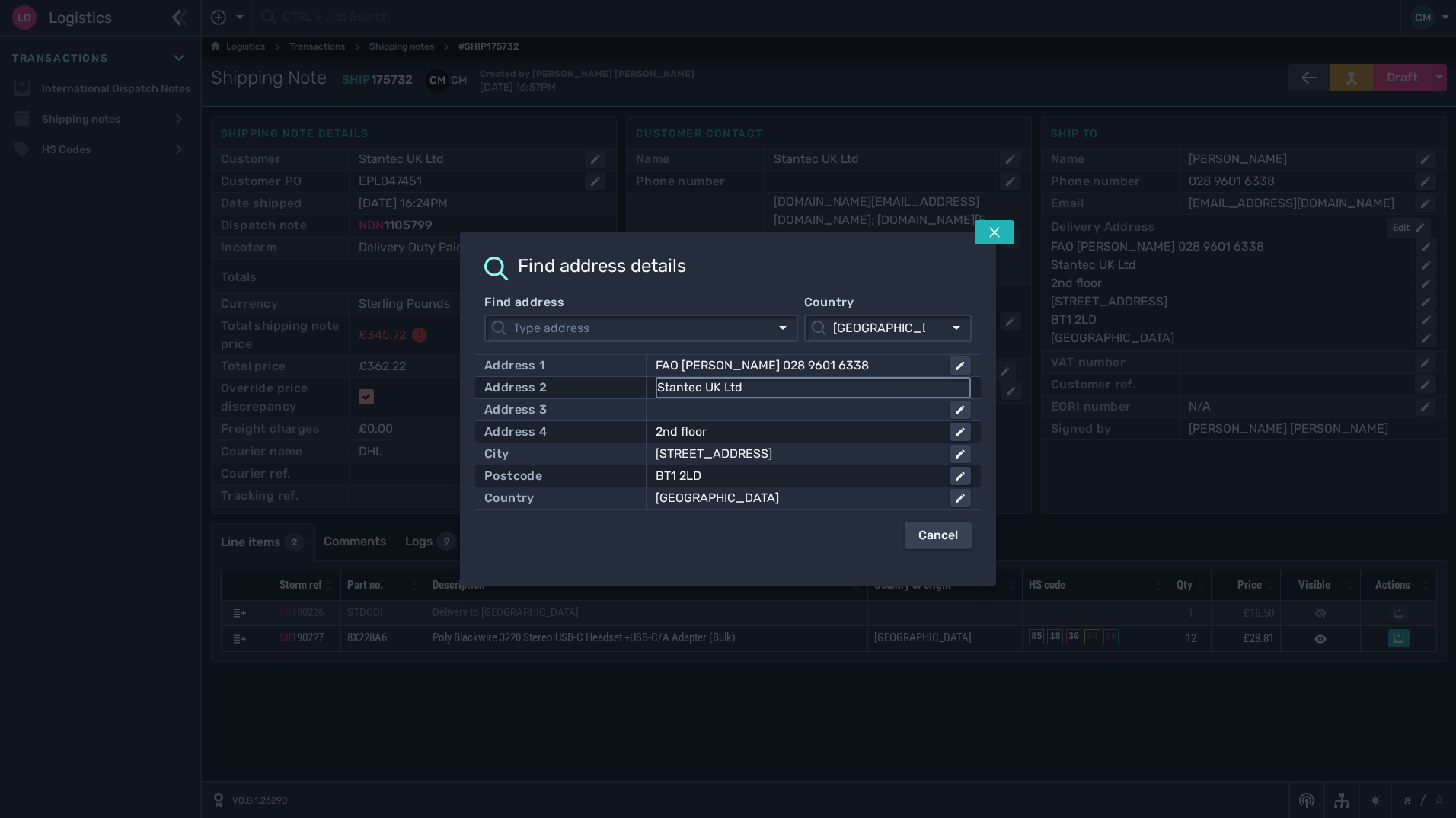
click at [763, 389] on input "Stantec UK Ltd" at bounding box center [812, 388] width 312 height 18
click at [728, 432] on div "2nd floor" at bounding box center [796, 431] width 282 height 18
click at [728, 432] on input "2nd floor" at bounding box center [812, 431] width 312 height 18
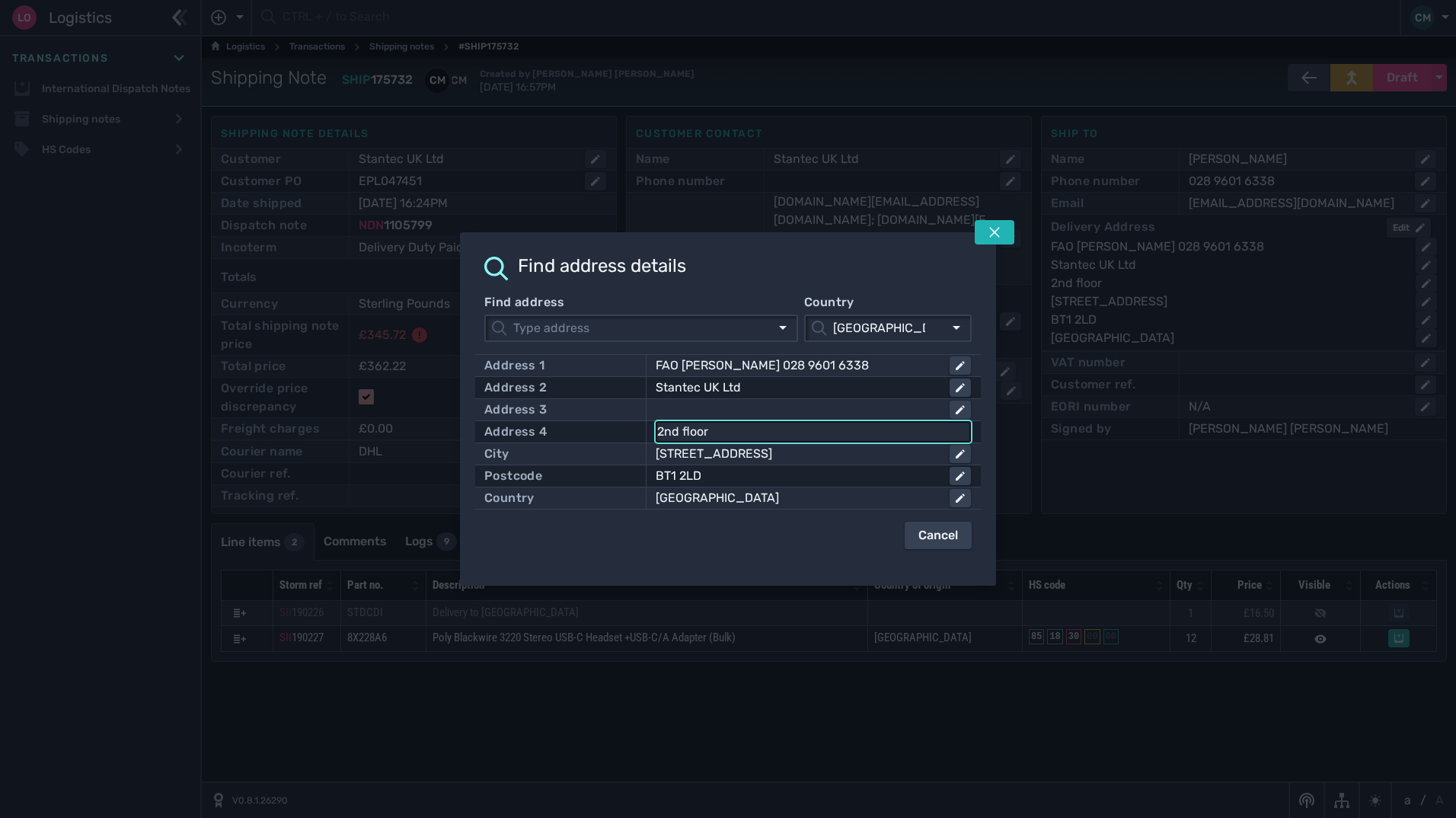
click at [728, 432] on input "2nd floor" at bounding box center [812, 431] width 312 height 18
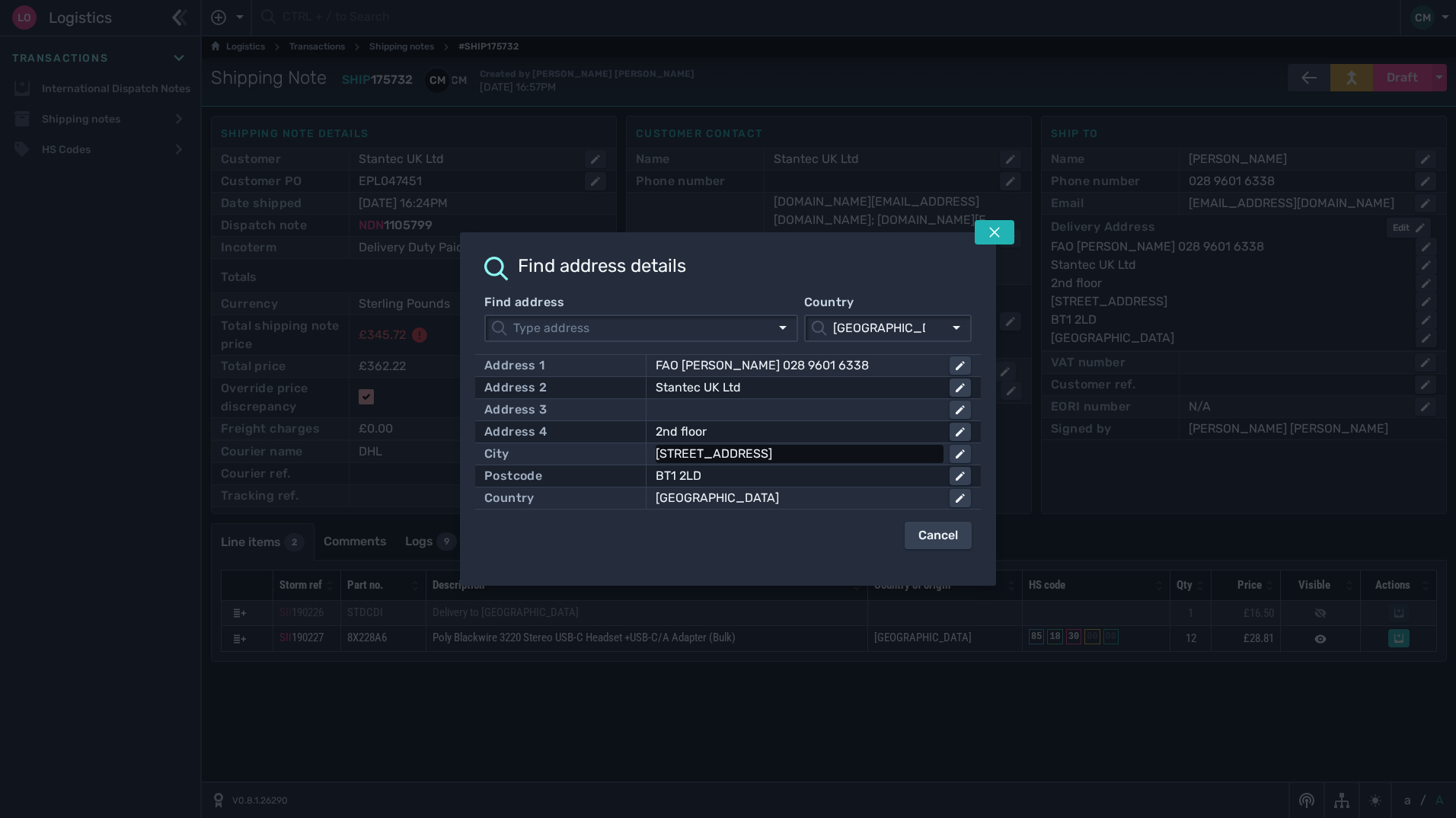
click at [756, 453] on div "25 Talbot Street" at bounding box center [796, 453] width 282 height 18
click at [756, 453] on input "25 Talbot Street" at bounding box center [812, 453] width 312 height 18
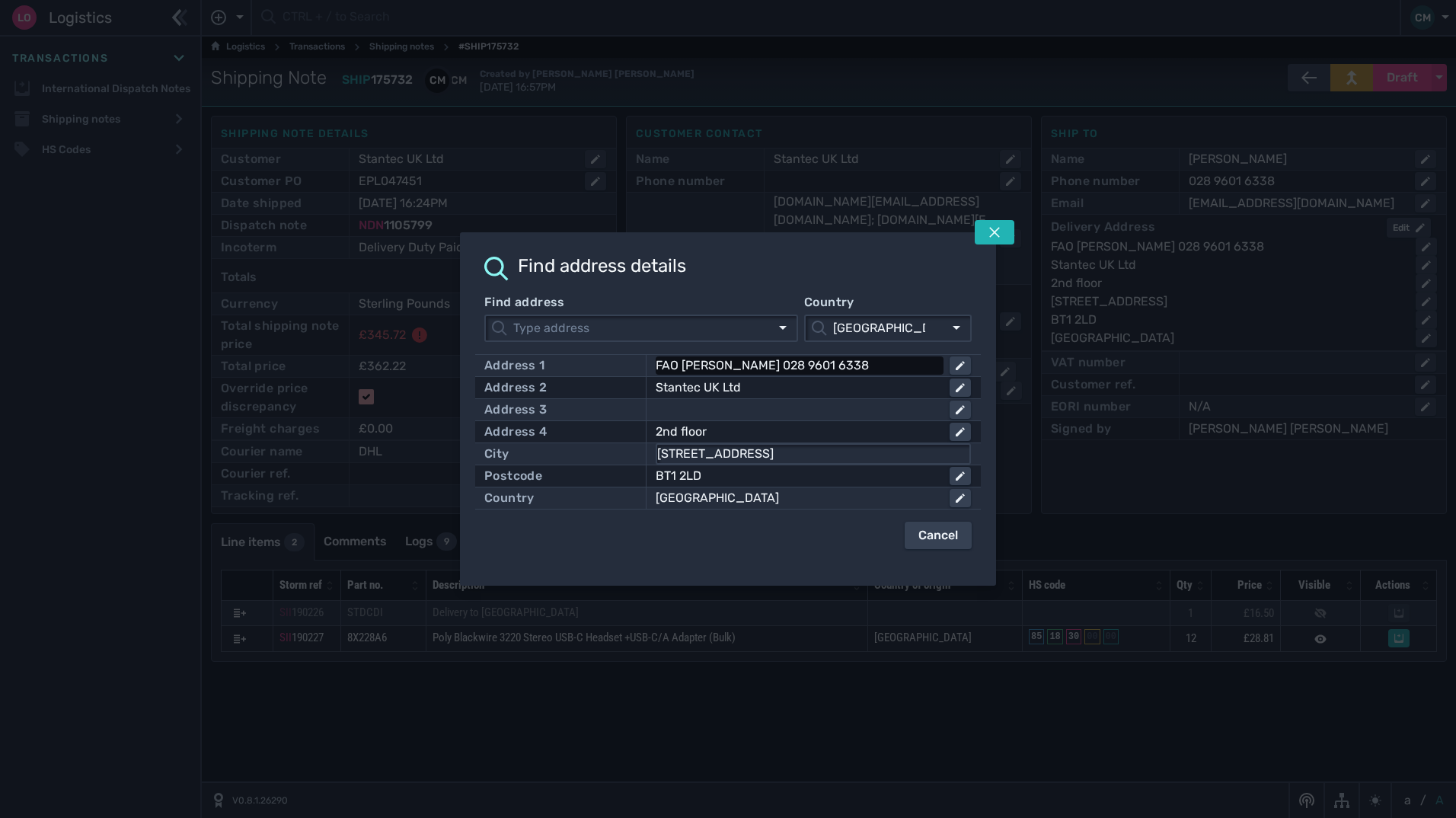
click at [856, 366] on div "FAO J WALLACE 028 9601 6338" at bounding box center [796, 366] width 282 height 18
drag, startPoint x: 846, startPoint y: 367, endPoint x: 753, endPoint y: 370, distance: 93.0
click at [753, 370] on input "FAO J WALLACE 028 9601 6338" at bounding box center [812, 366] width 312 height 18
drag, startPoint x: 994, startPoint y: 232, endPoint x: 1186, endPoint y: 194, distance: 195.7
click at [994, 232] on icon at bounding box center [994, 232] width 11 height 11
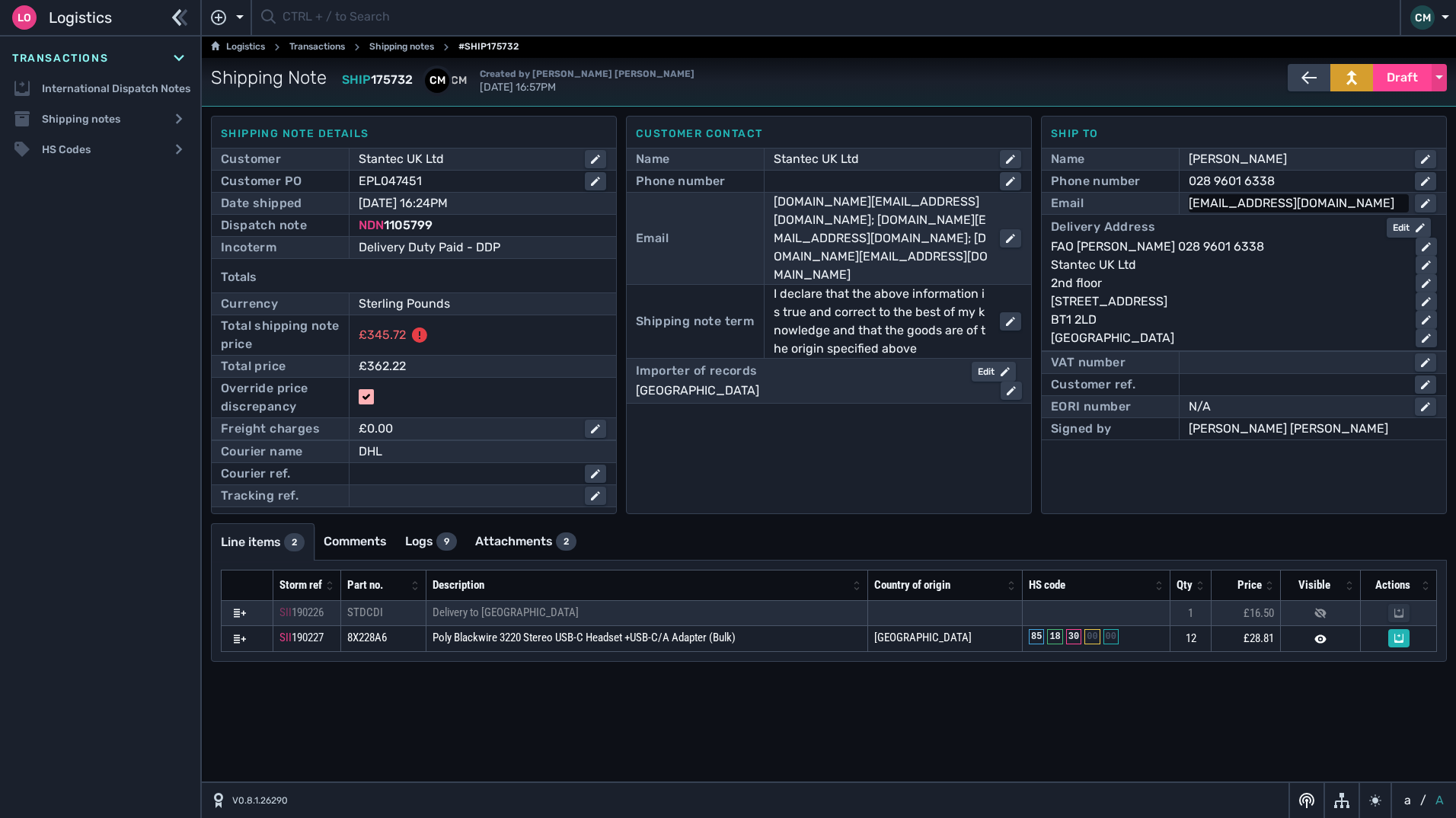
click at [1355, 203] on div "mark.carlisle@stantec.com" at bounding box center [1296, 203] width 214 height 18
click at [1396, 77] on span "Draft" at bounding box center [1401, 78] width 31 height 18
click at [1352, 114] on div "Dispatched" at bounding box center [1373, 110] width 145 height 31
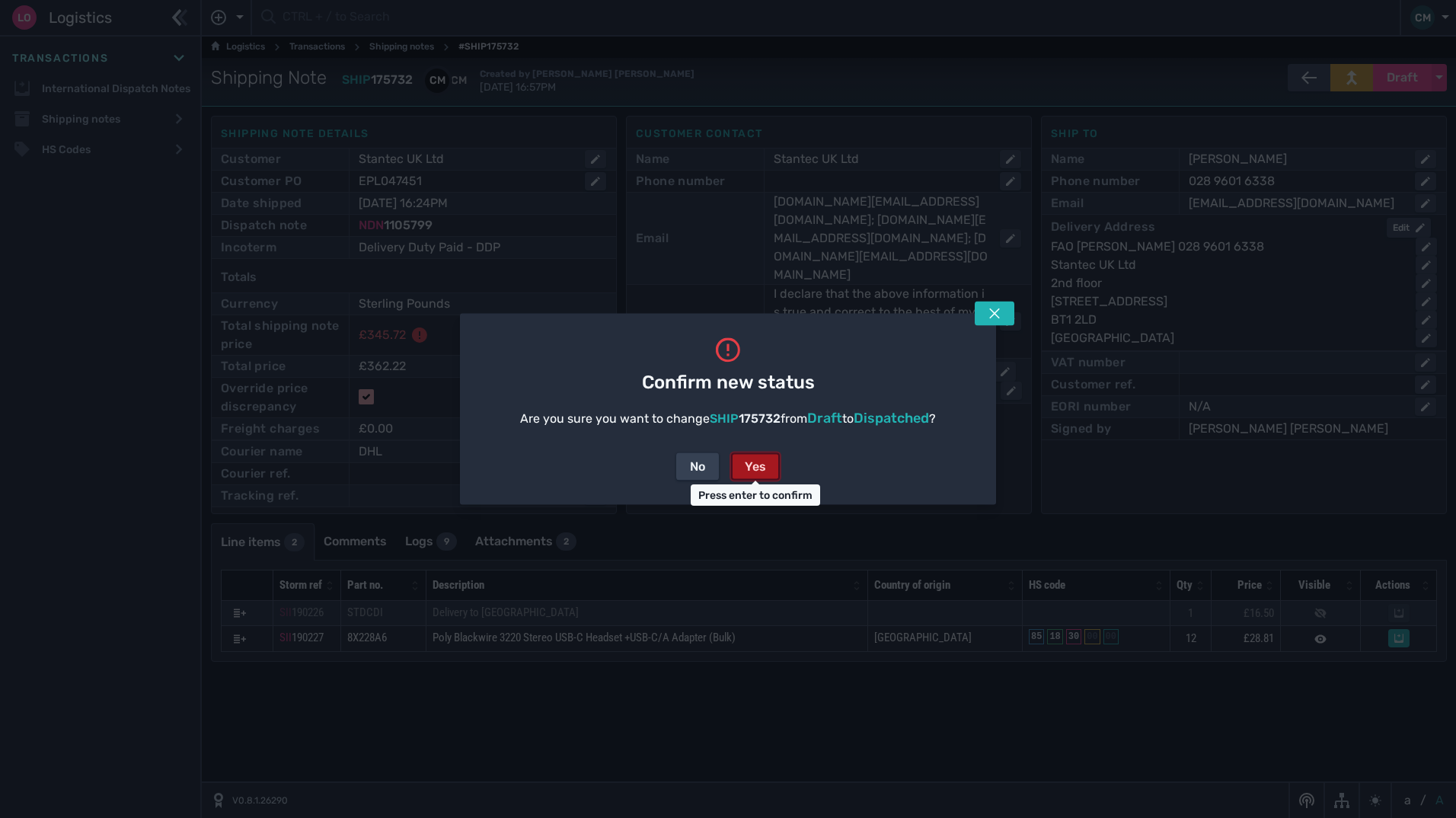
click at [759, 465] on div "Yes" at bounding box center [754, 466] width 21 height 18
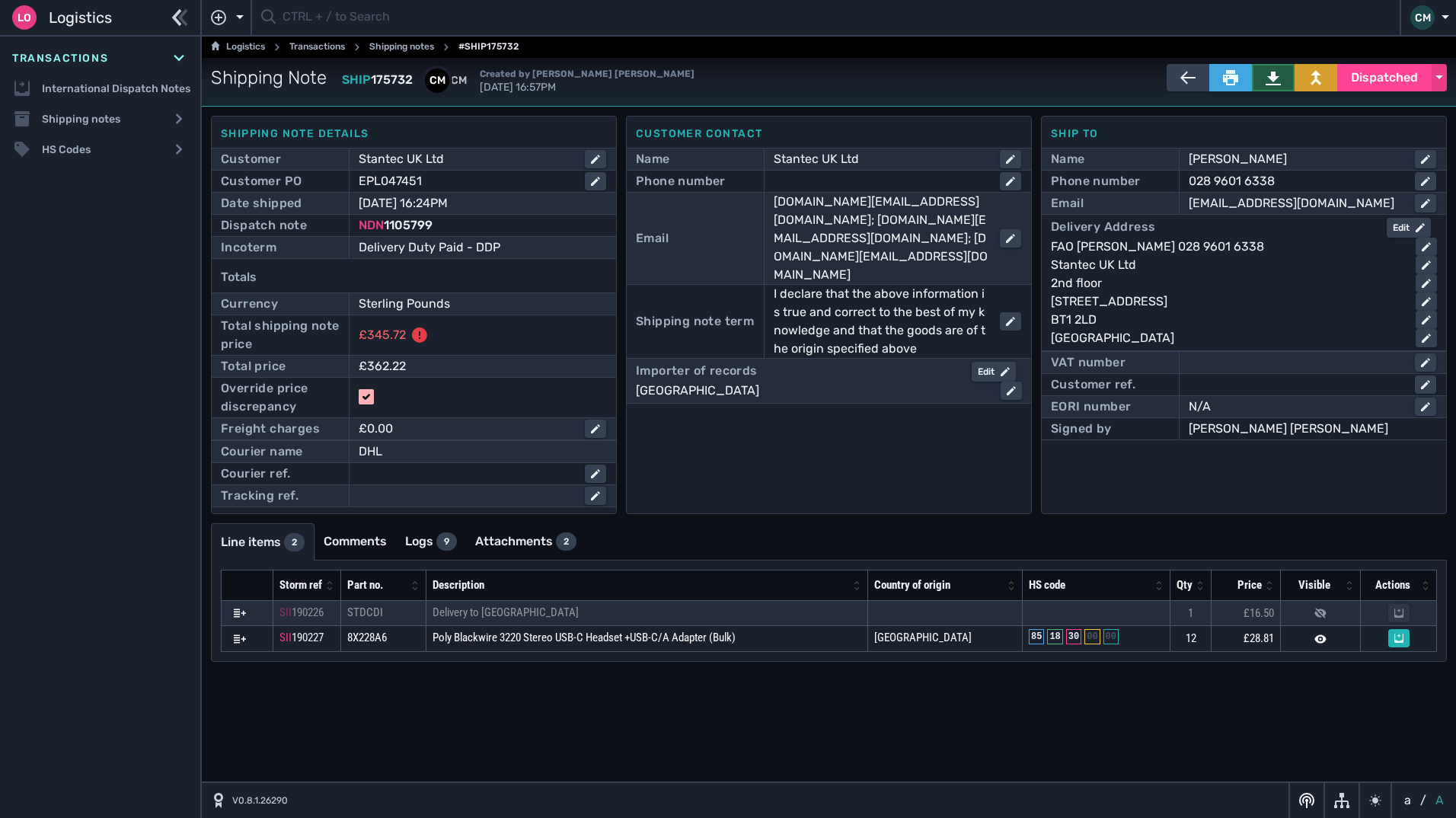
click at [1268, 82] on icon at bounding box center [1273, 77] width 15 height 15
